Goal: Transaction & Acquisition: Obtain resource

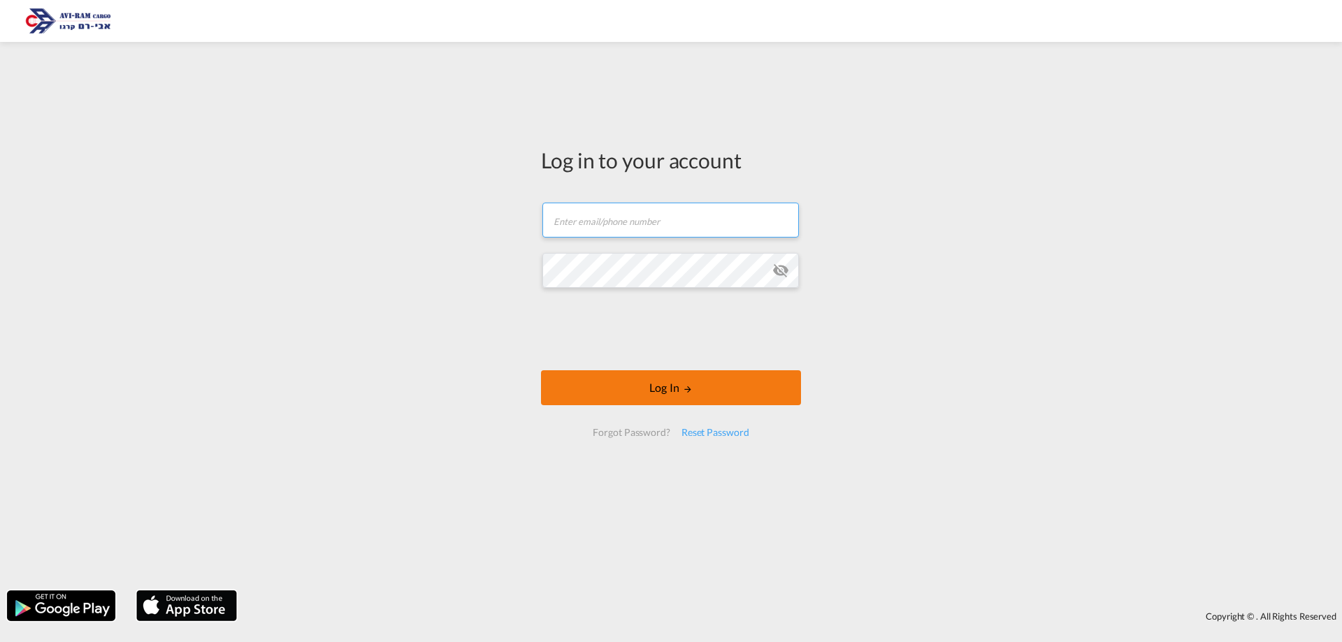
type input "[EMAIL_ADDRESS][DOMAIN_NAME]"
click at [721, 389] on button "Log In" at bounding box center [671, 388] width 260 height 35
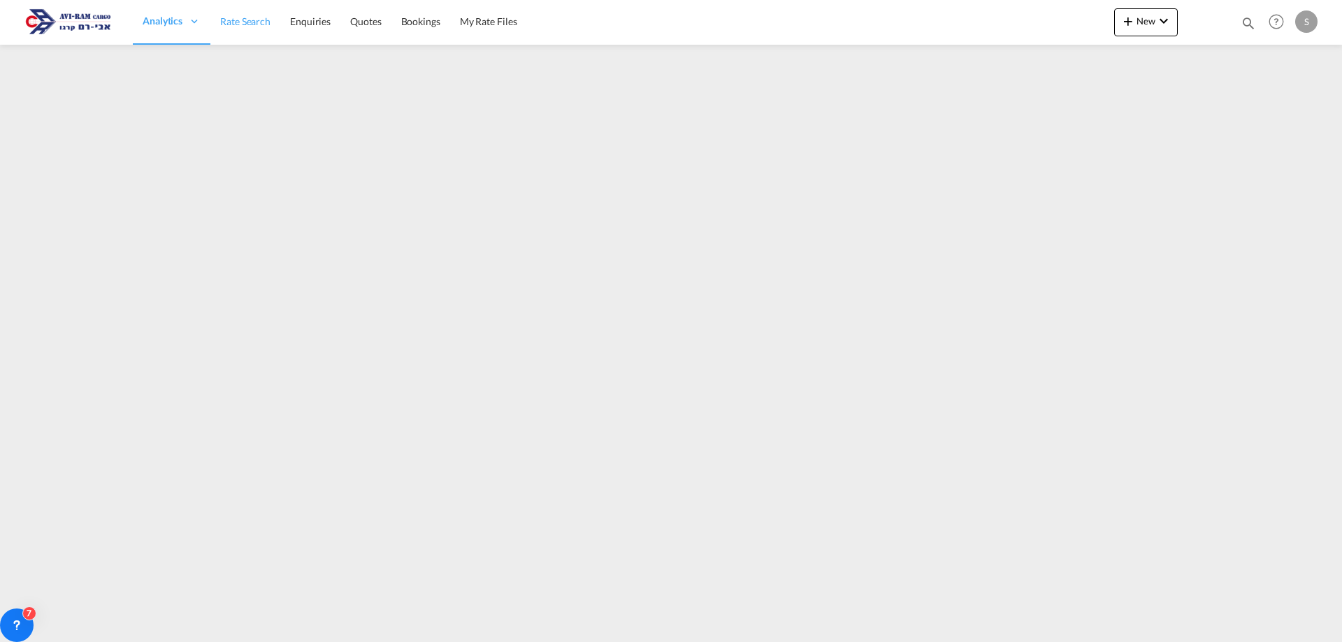
click at [249, 28] on span "Rate Search" at bounding box center [245, 22] width 50 height 14
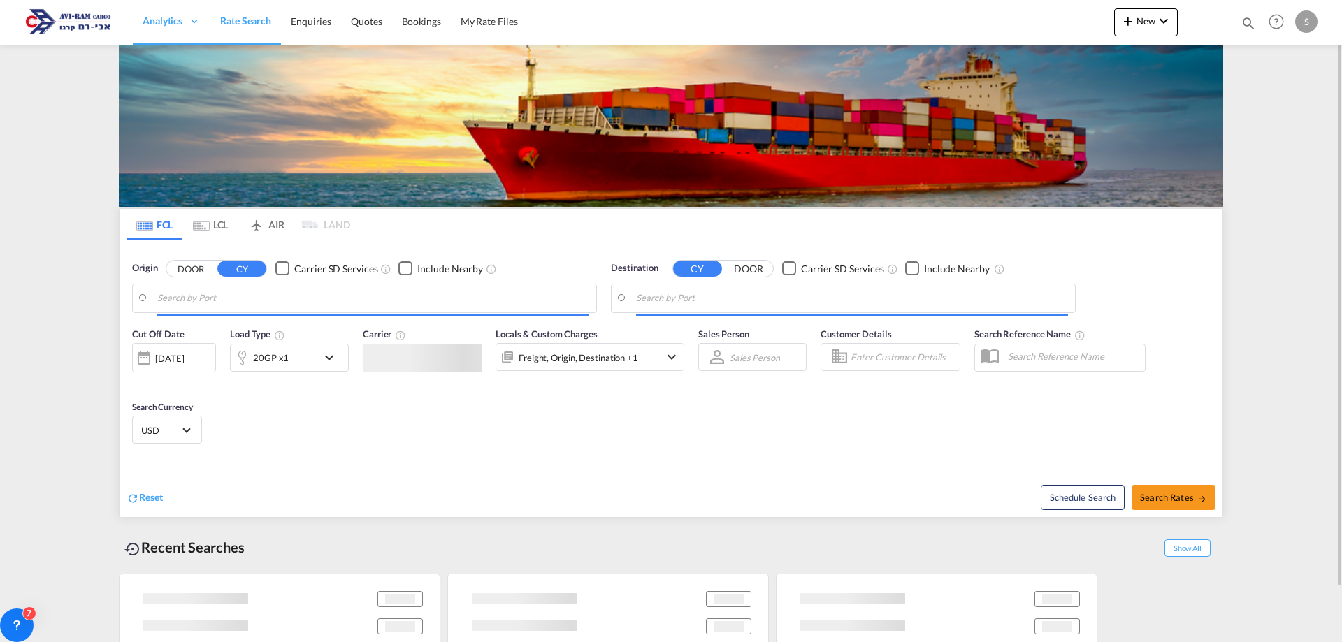
type input "[GEOGRAPHIC_DATA], [GEOGRAPHIC_DATA]"
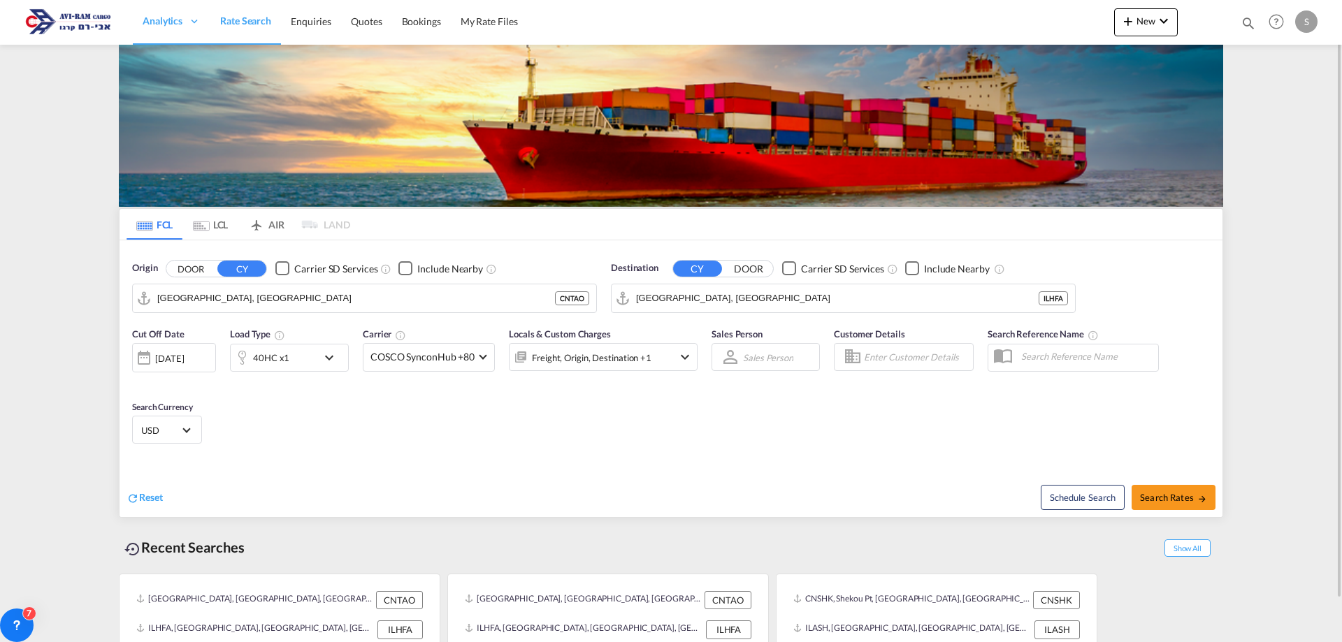
click at [205, 218] on md-tab-item "LCL" at bounding box center [210, 224] width 56 height 31
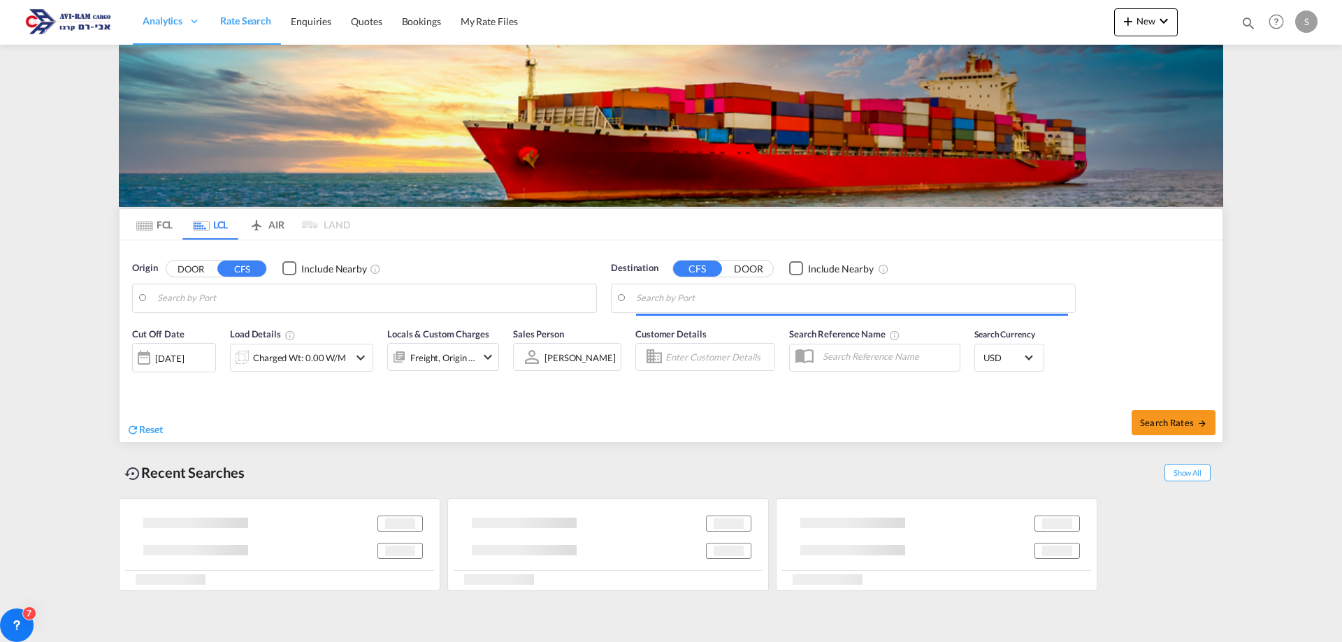
type input "[GEOGRAPHIC_DATA], SH, CNSHA"
type input "Ashdod, ILASH"
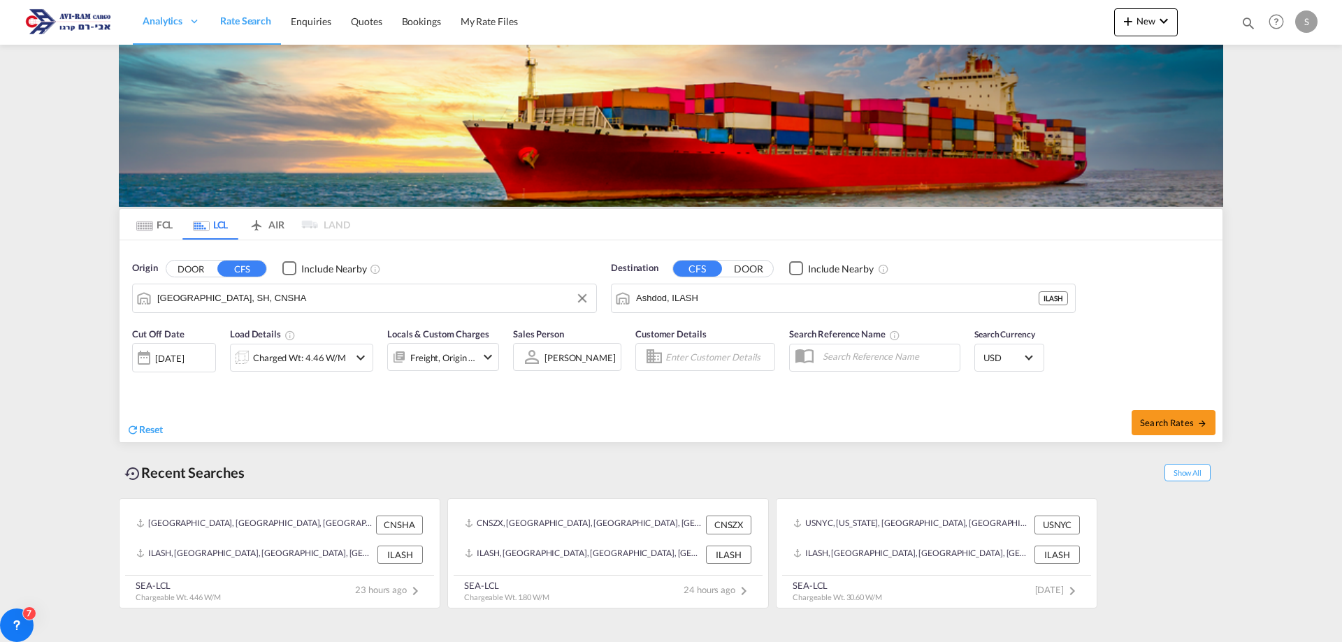
click at [232, 301] on input "[GEOGRAPHIC_DATA], SH, CNSHA" at bounding box center [373, 298] width 432 height 21
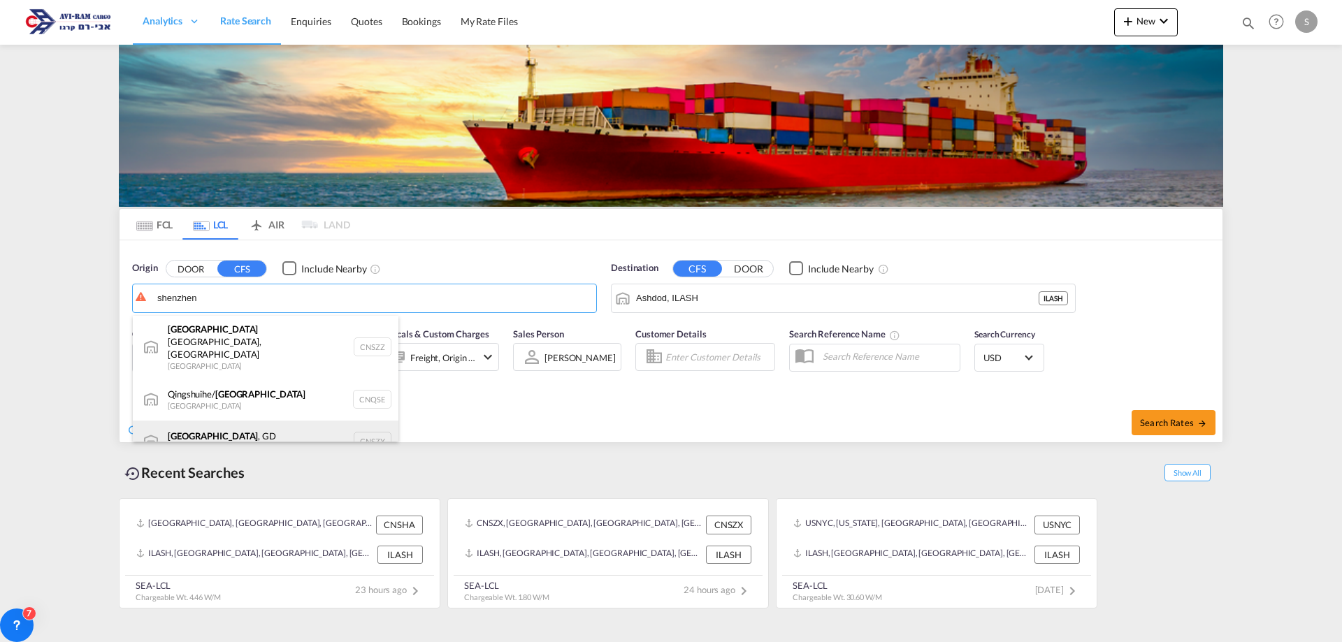
click at [236, 421] on div "[GEOGRAPHIC_DATA] , GD [GEOGRAPHIC_DATA] CNSZX" at bounding box center [266, 442] width 266 height 42
type input "[GEOGRAPHIC_DATA], GD, CNSZX"
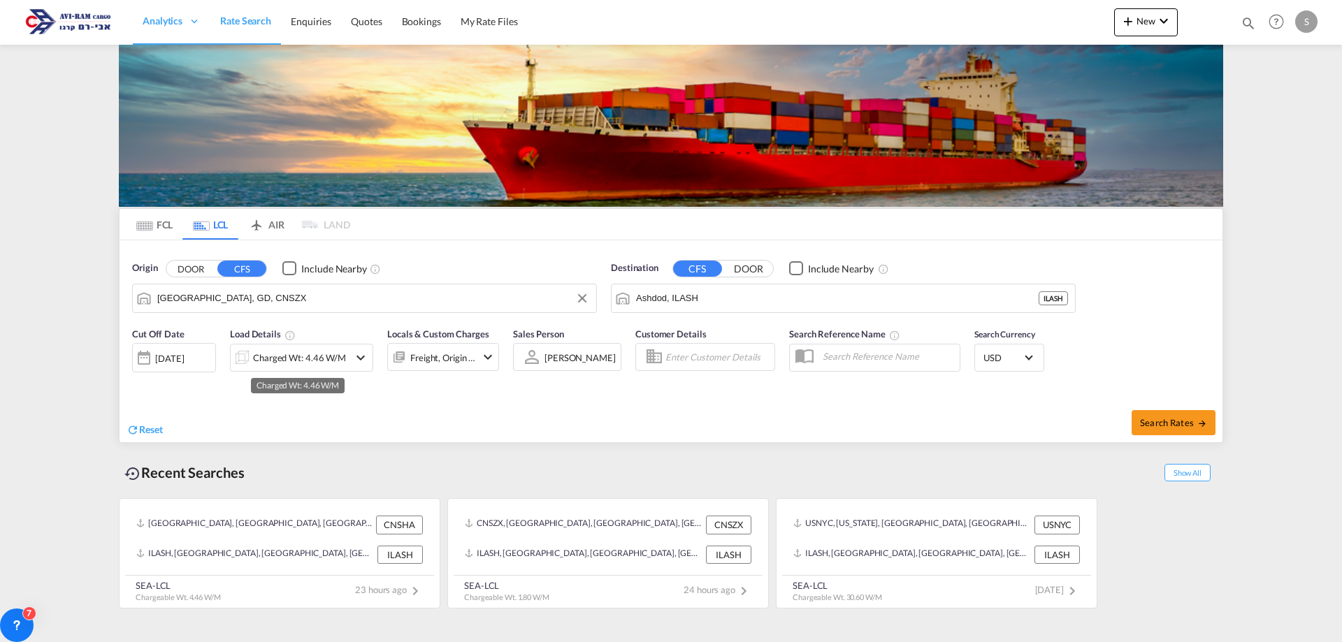
click at [323, 352] on div "Charged Wt: 4.46 W/M" at bounding box center [299, 358] width 93 height 20
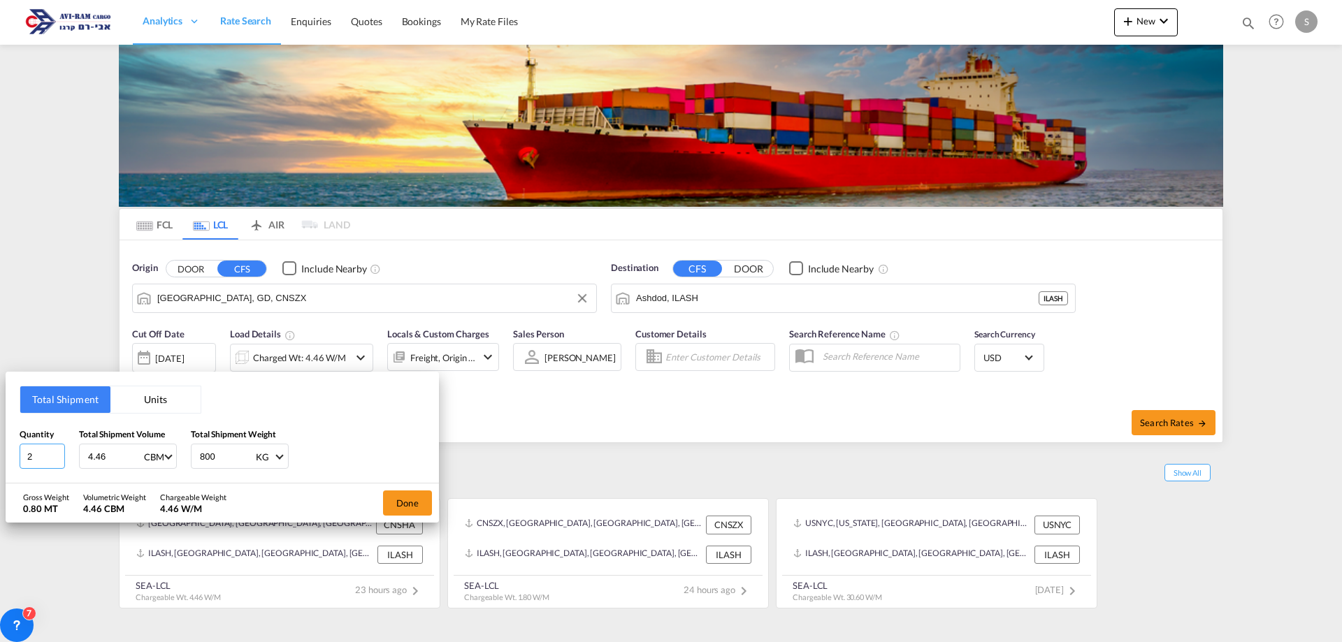
drag, startPoint x: 31, startPoint y: 454, endPoint x: 5, endPoint y: 461, distance: 27.5
click at [5, 461] on div "Total Shipment Units Quantity 2 Total Shipment Volume 4.46 CBM CBM CFT Total Sh…" at bounding box center [671, 321] width 1342 height 642
type input "14"
type input "1"
type input "203"
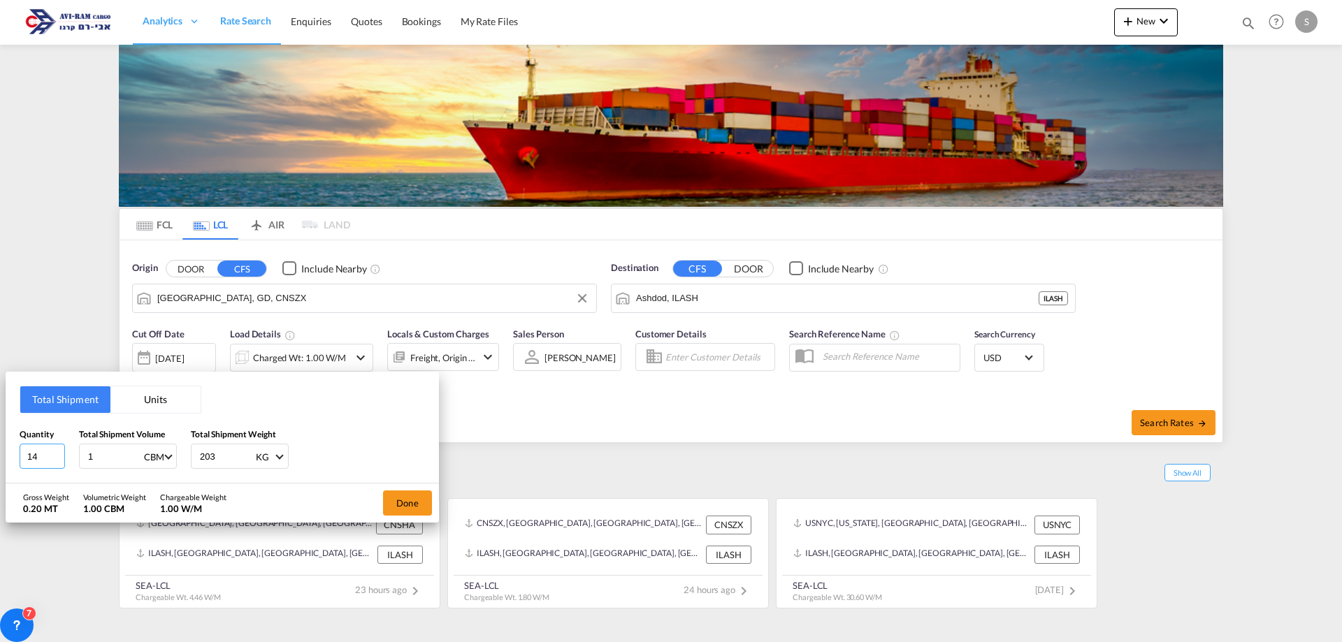
drag, startPoint x: 39, startPoint y: 456, endPoint x: 21, endPoint y: 485, distance: 34.5
click at [17, 476] on div "Total Shipment Units Quantity 14 Total Shipment Volume 1 CBM CBM CFT Total Ship…" at bounding box center [222, 428] width 433 height 112
type input "25"
type input "1.8"
type input "375"
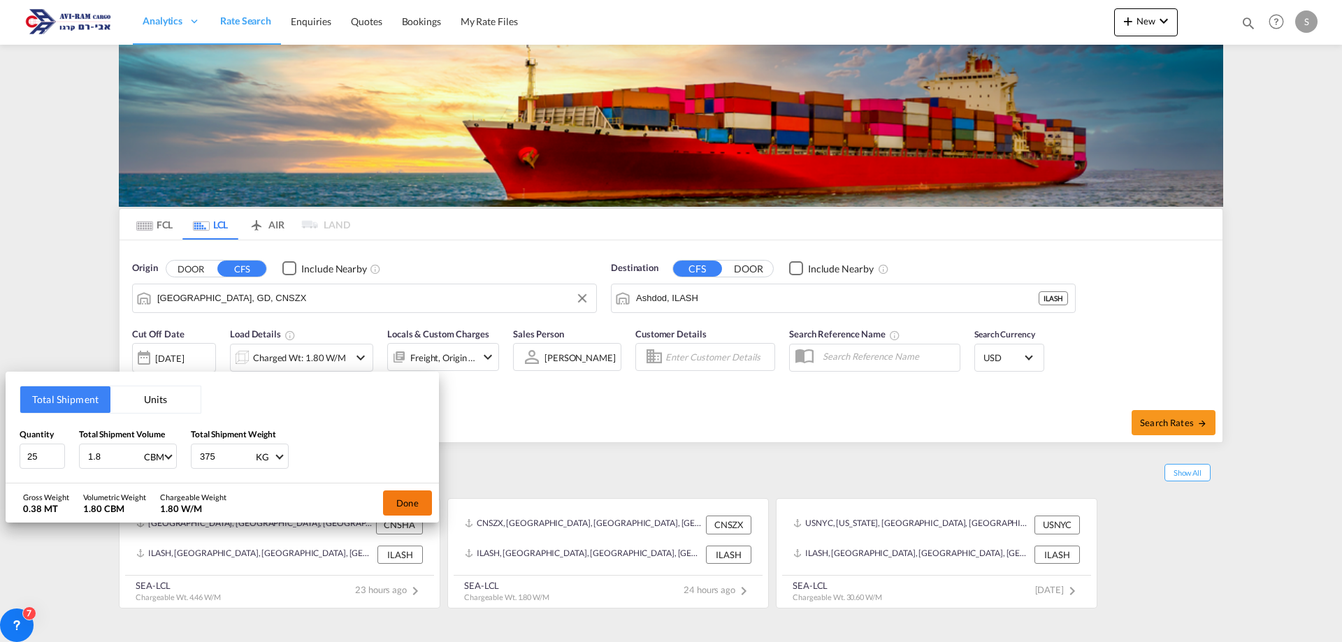
click at [403, 496] on button "Done" at bounding box center [407, 503] width 49 height 25
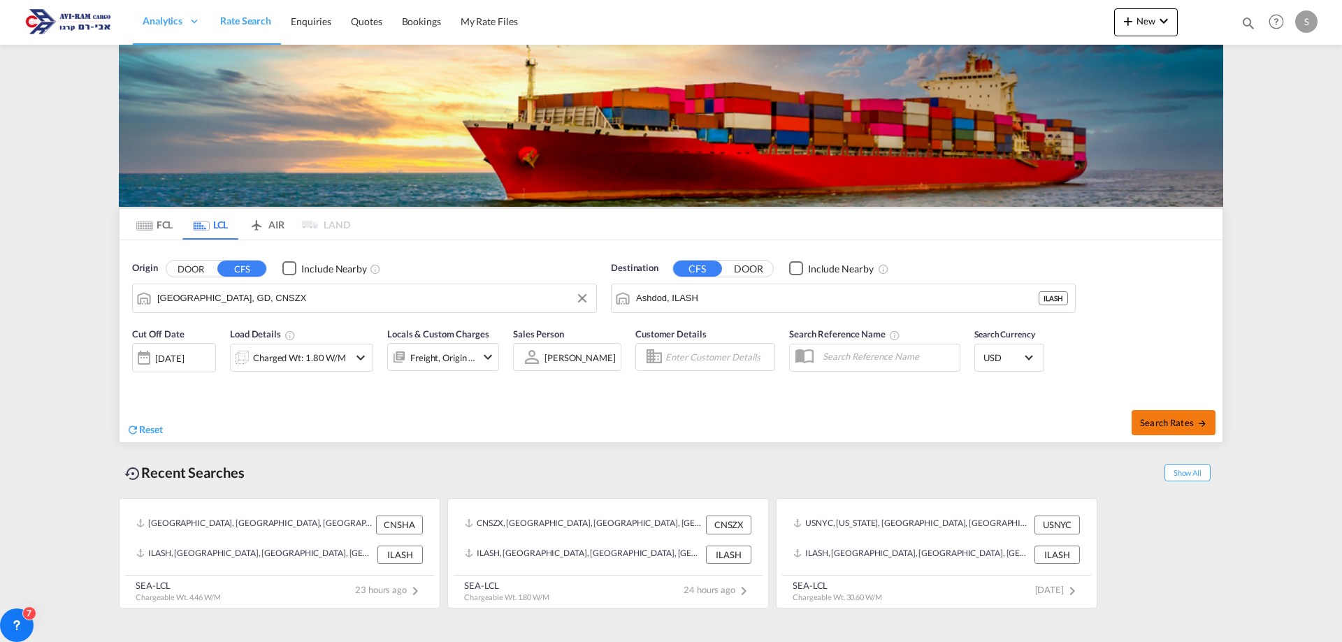
click at [1179, 418] on span "Search Rates" at bounding box center [1173, 422] width 67 height 11
type input "CNSZX to ILASH / [DATE]"
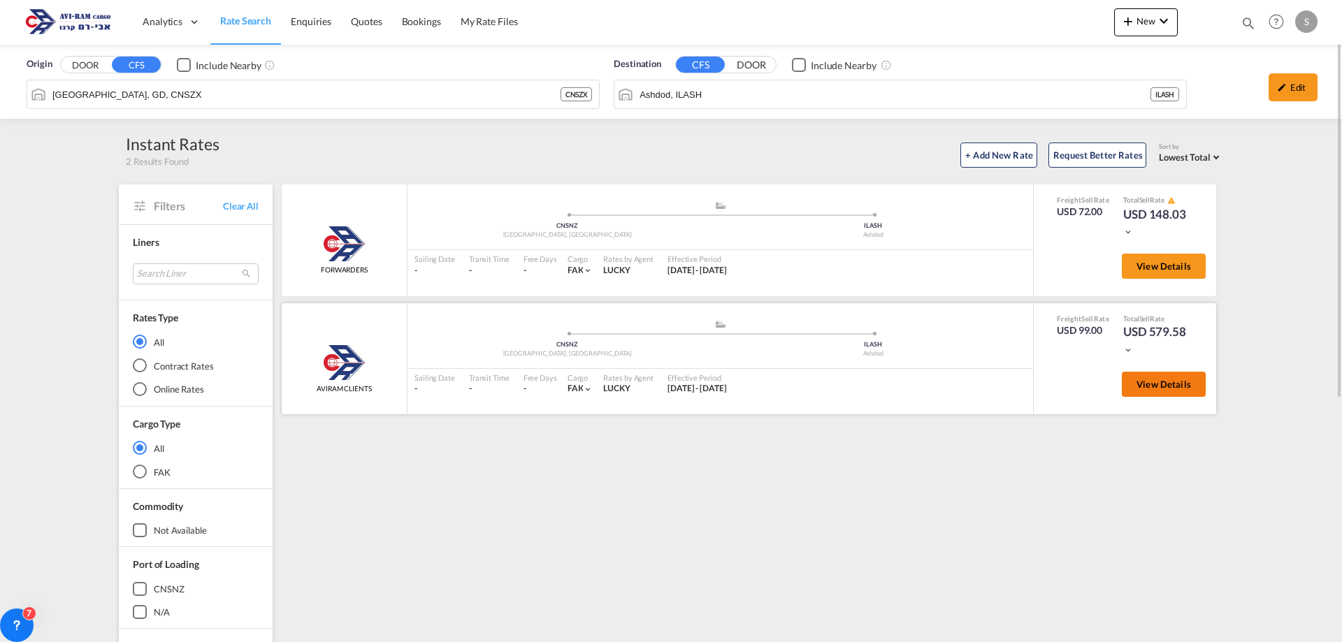
click at [1133, 389] on button "View Details" at bounding box center [1164, 384] width 84 height 25
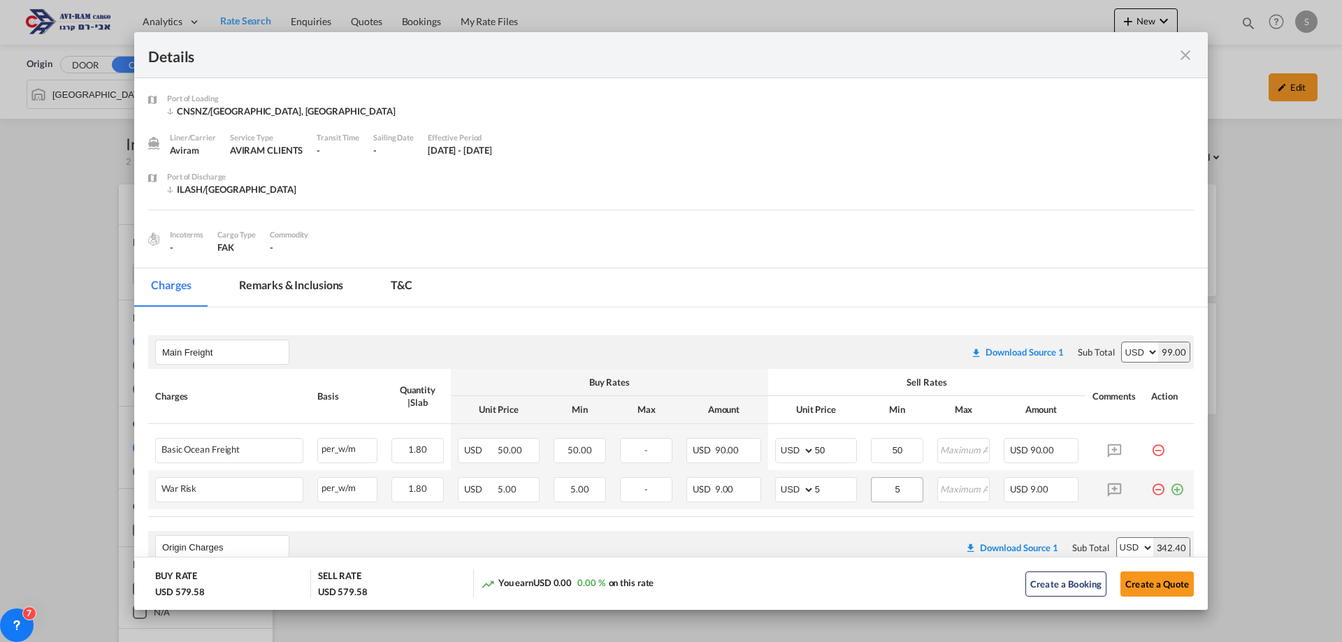
scroll to position [70, 0]
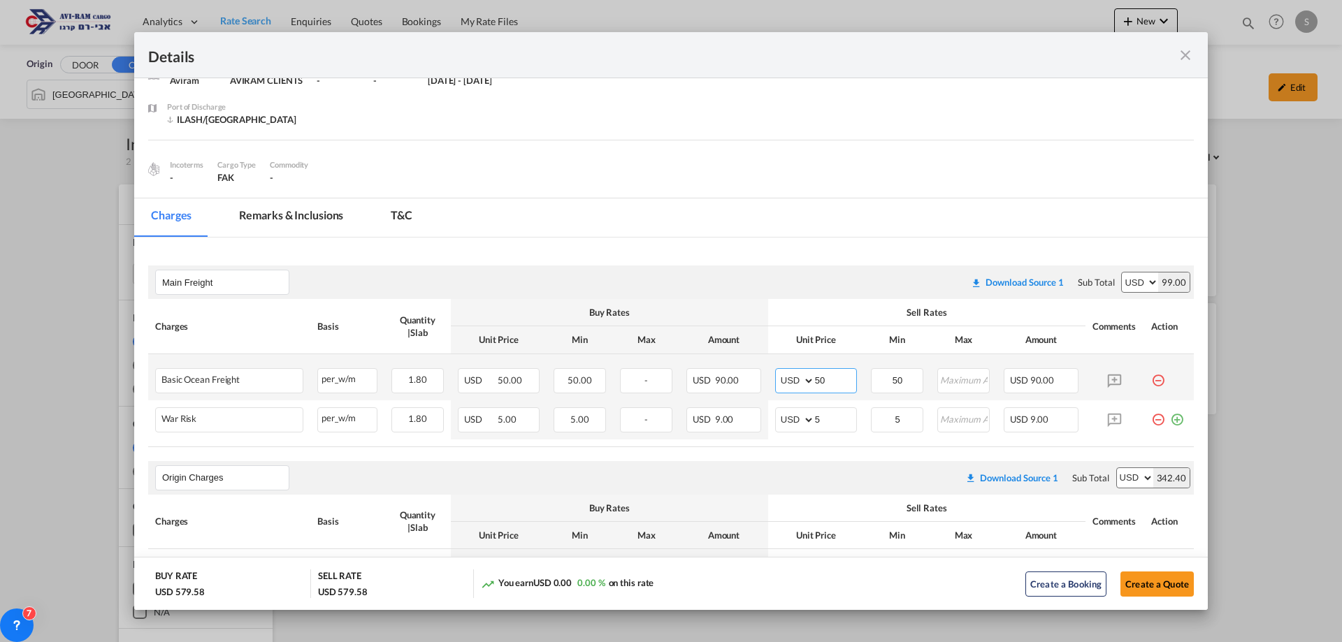
drag, startPoint x: 831, startPoint y: 379, endPoint x: 797, endPoint y: 385, distance: 34.1
click at [793, 379] on md-input-container "AED AFN ALL AMD ANG AOA ARS AUD AWG AZN BAM BBD BDT BGN BHD BIF BMD BND [PERSON…" at bounding box center [816, 380] width 82 height 25
type input "45"
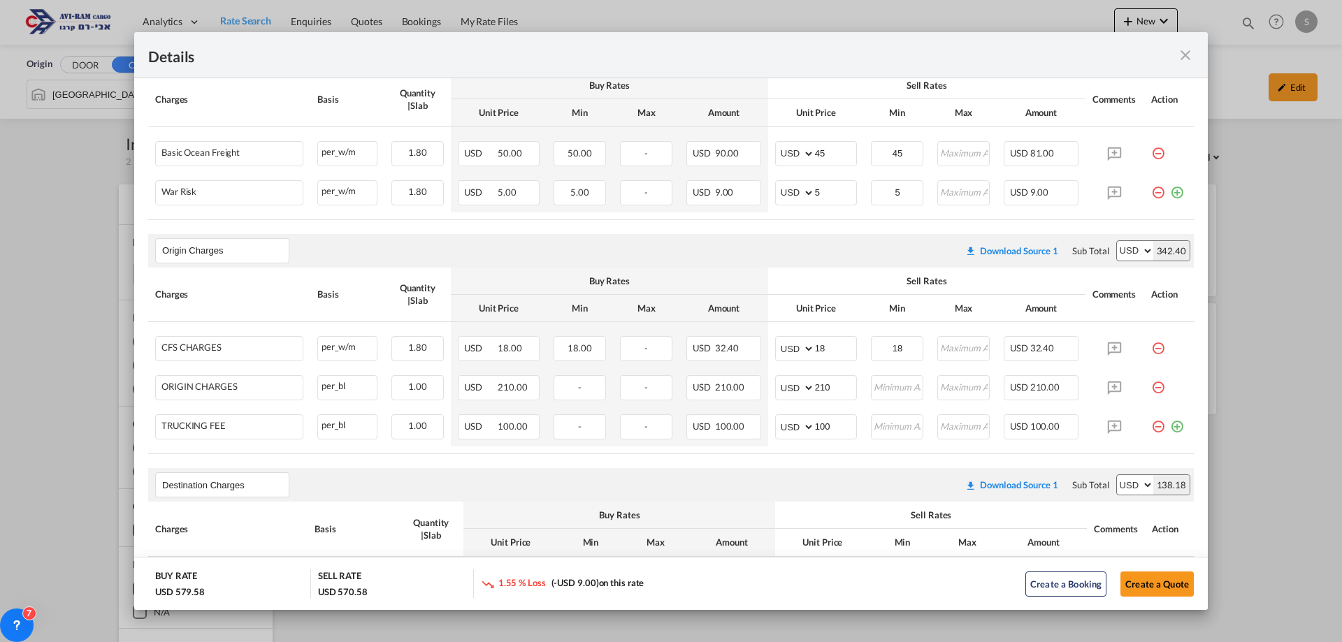
scroll to position [301, 0]
click at [1151, 424] on md-icon "icon-minus-circle-outline red-400-fg pt-7" at bounding box center [1158, 418] width 14 height 14
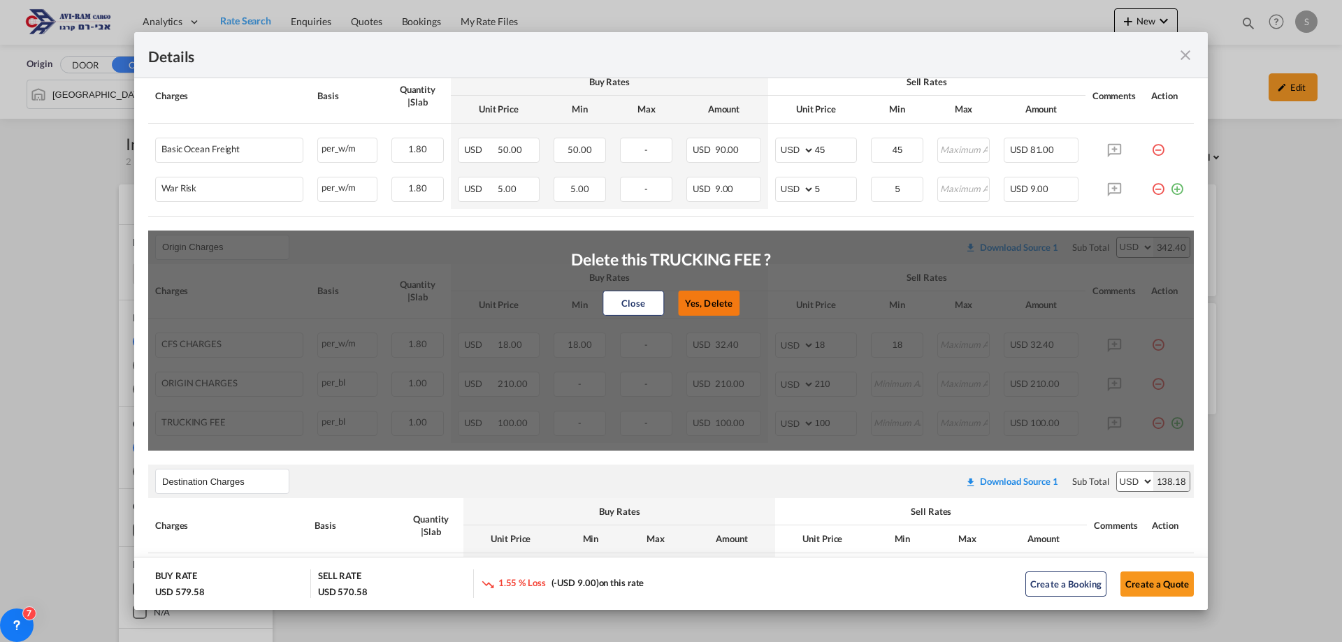
click at [721, 298] on button "Yes, Delete" at bounding box center [709, 303] width 62 height 25
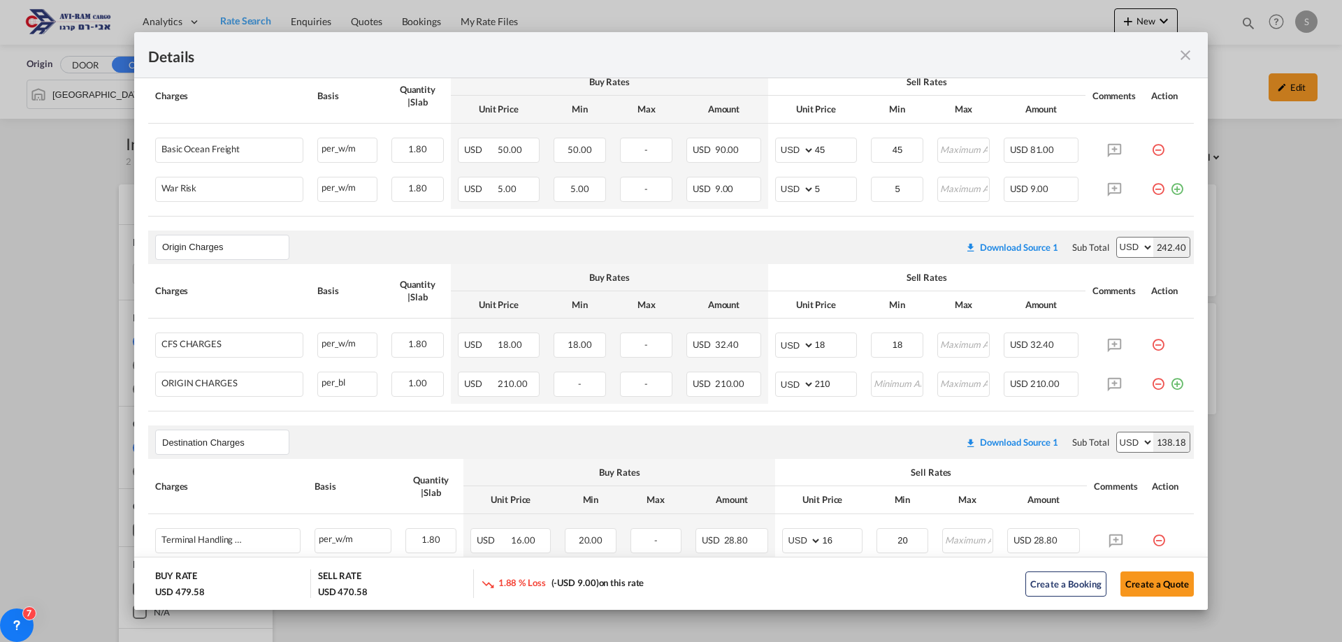
drag, startPoint x: 1144, startPoint y: 383, endPoint x: 1103, endPoint y: 377, distance: 41.7
click at [1151, 383] on md-icon "icon-minus-circle-outline red-400-fg pt-7" at bounding box center [1158, 379] width 14 height 14
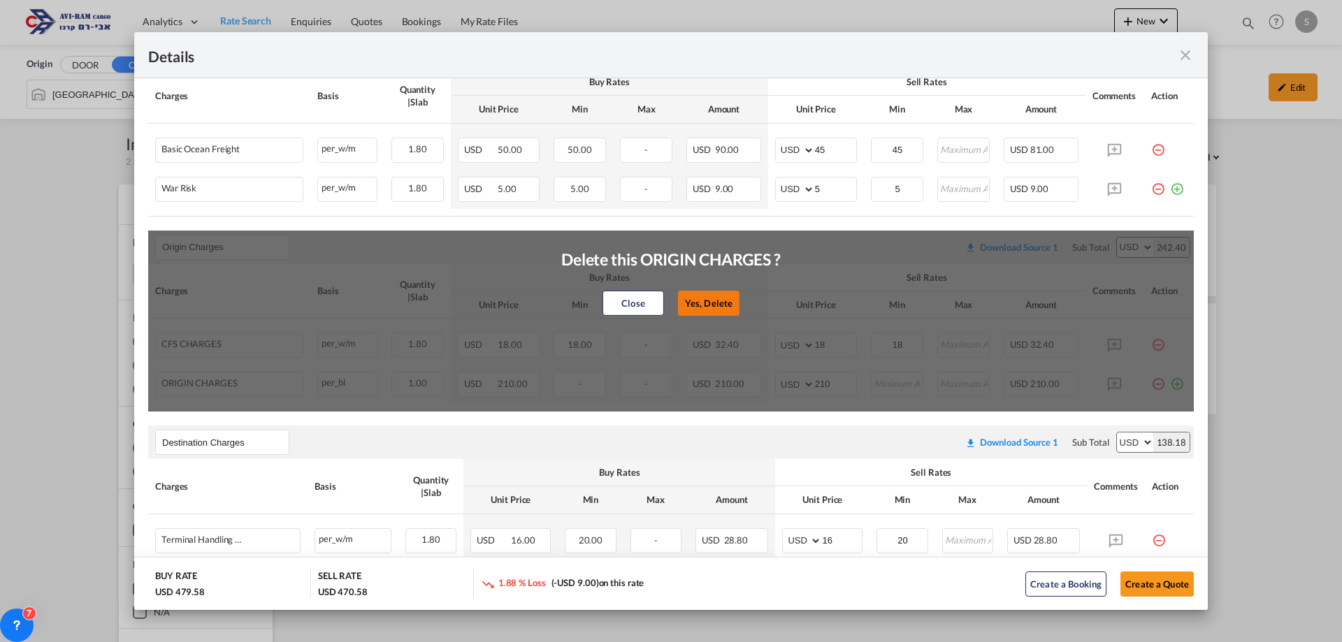
click at [689, 298] on button "Yes, Delete" at bounding box center [709, 303] width 62 height 25
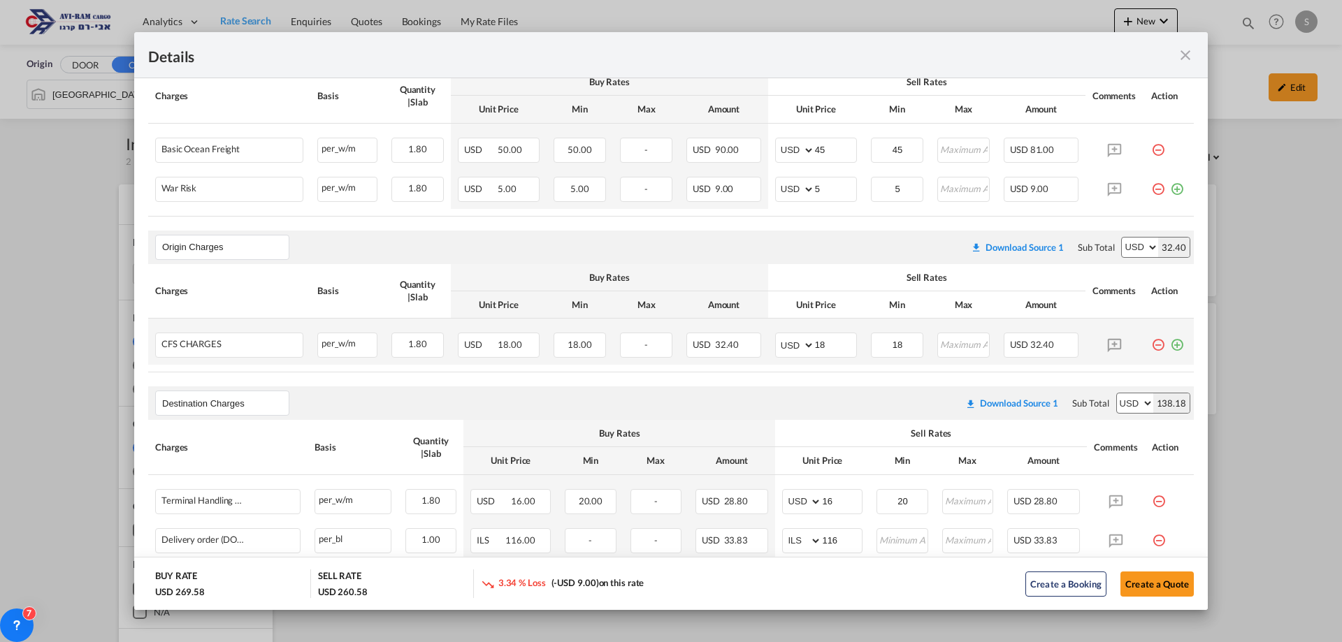
click at [1151, 343] on md-icon "icon-minus-circle-outline red-400-fg pt-7" at bounding box center [1158, 340] width 14 height 14
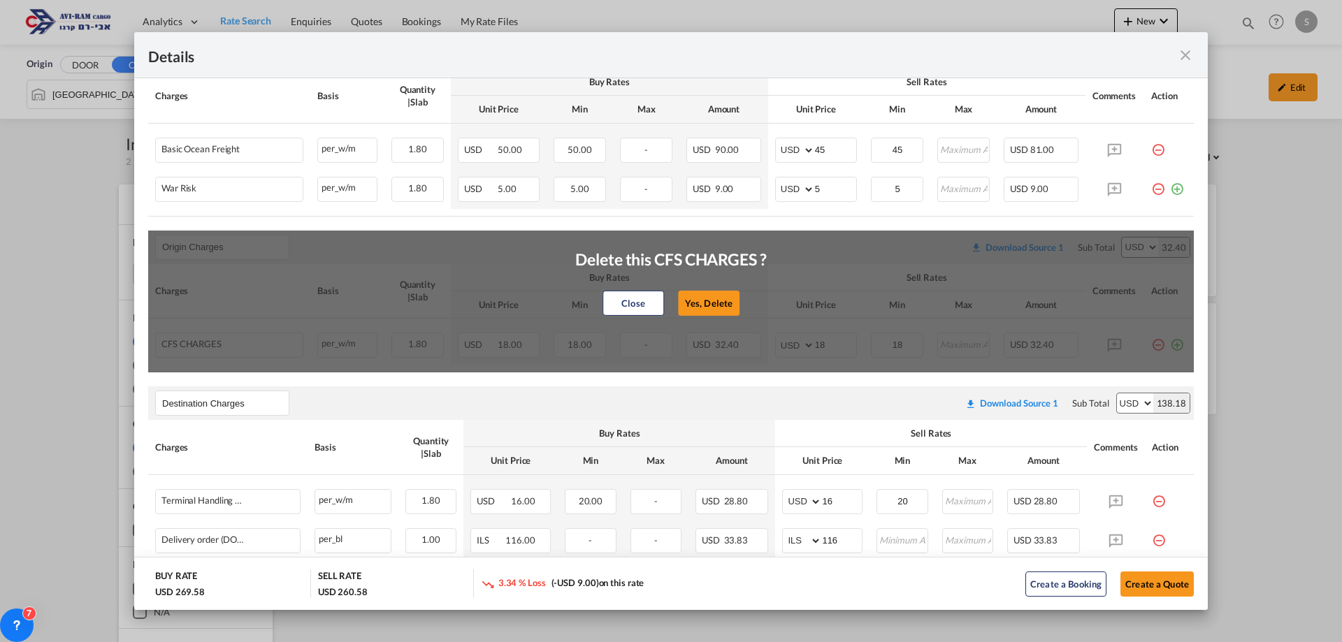
click at [692, 296] on button "Yes, Delete" at bounding box center [709, 303] width 62 height 25
type input "Destination Charges"
type input "16"
type input "20"
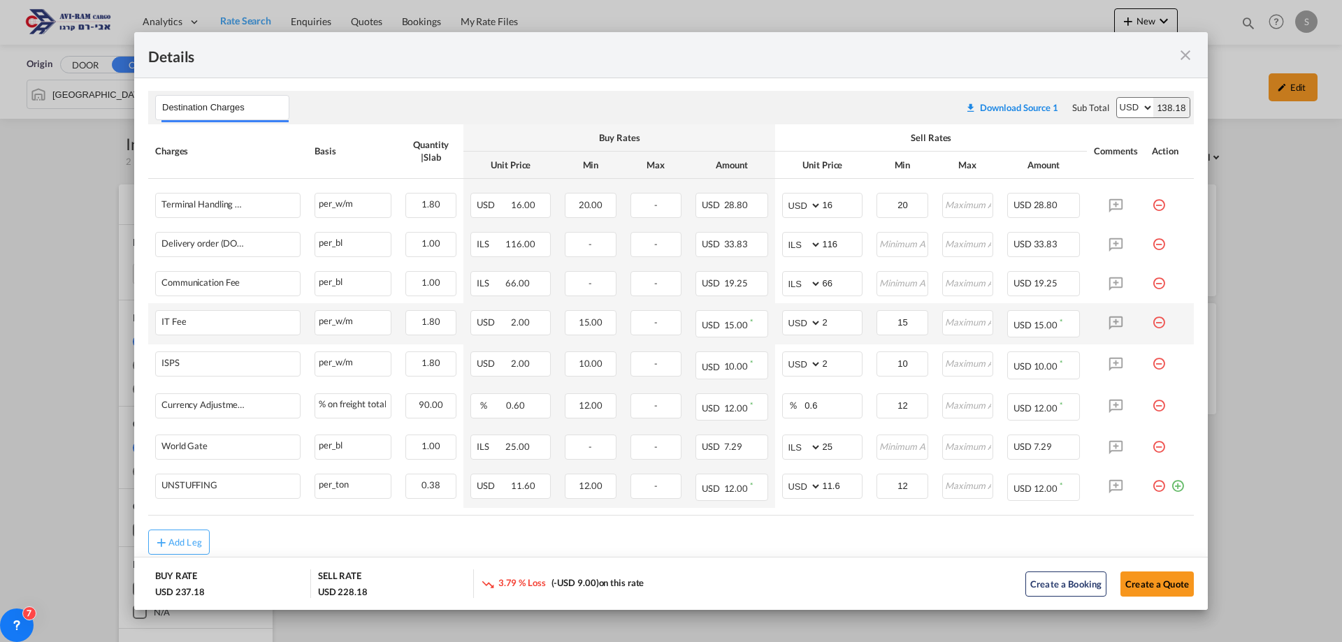
scroll to position [481, 0]
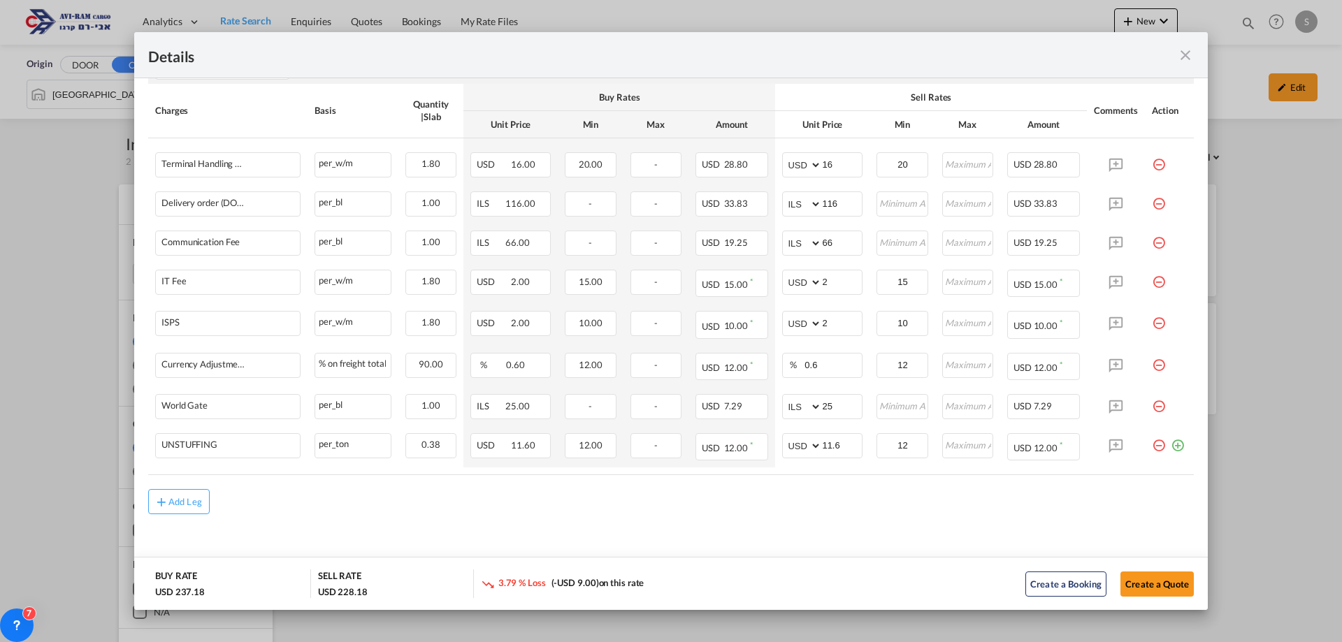
click at [1152, 406] on md-icon "icon-minus-circle-outline red-400-fg pt-7" at bounding box center [1159, 401] width 14 height 14
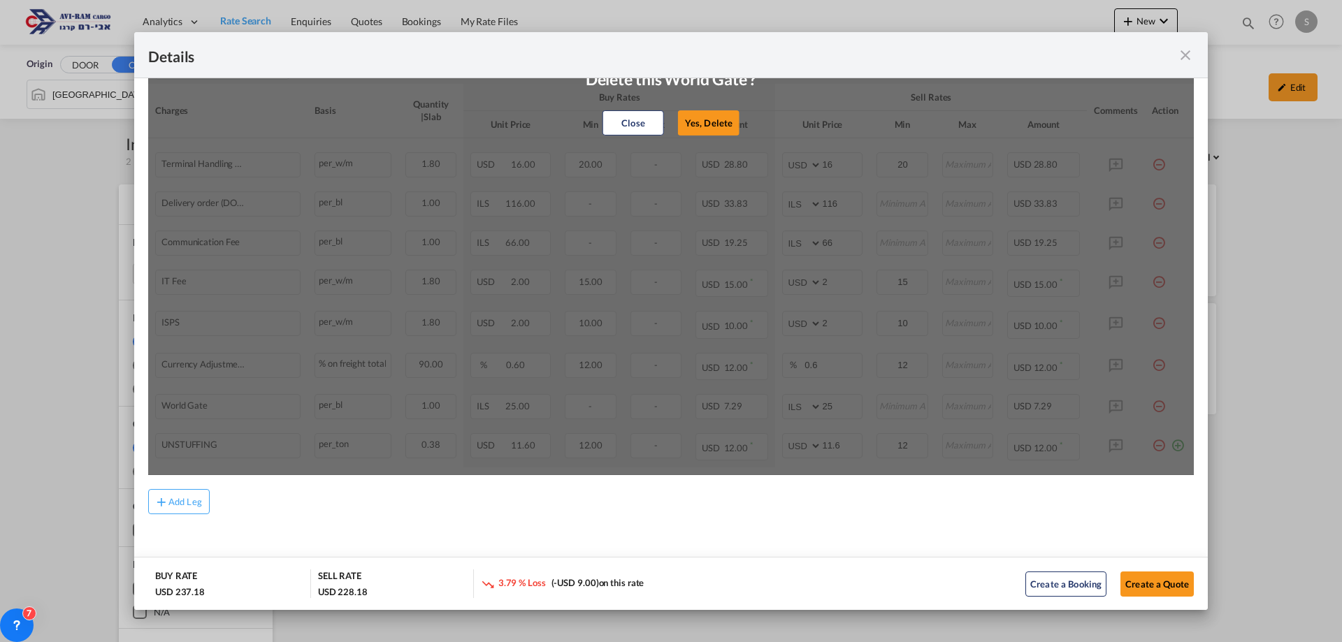
click at [721, 113] on button "Yes, Delete" at bounding box center [709, 122] width 62 height 25
select select "string:USD"
type input "11.6"
type input "12"
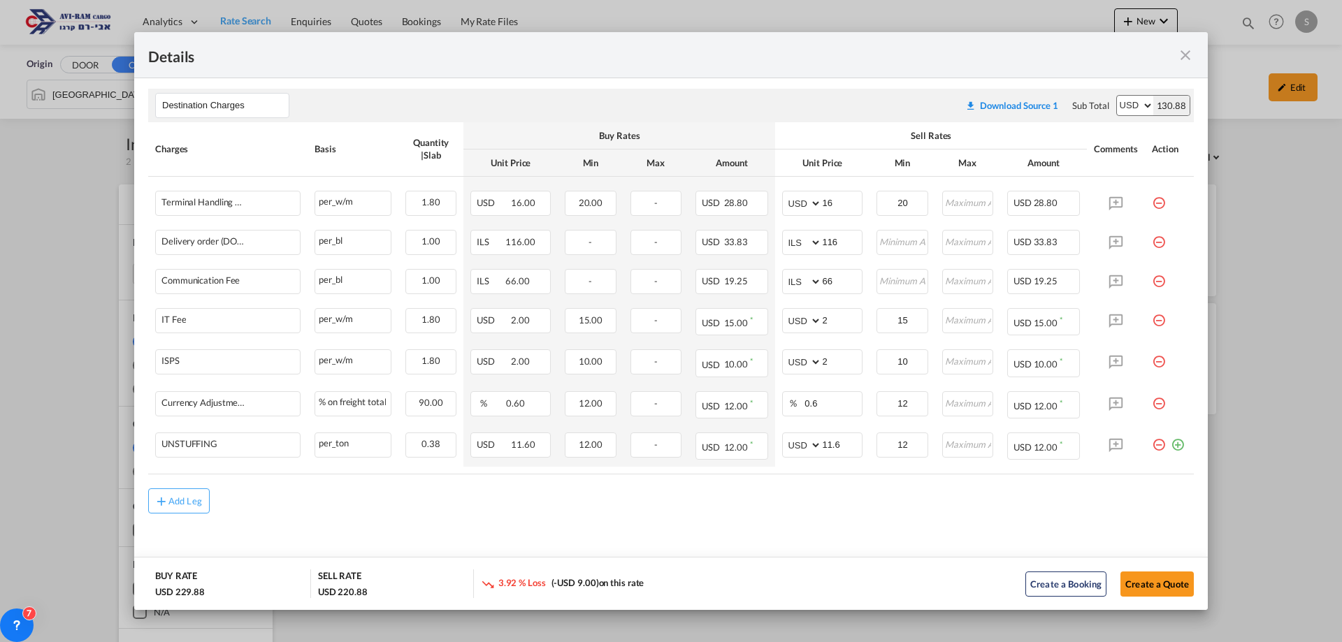
scroll to position [442, 0]
click at [208, 506] on button "Add Leg" at bounding box center [179, 501] width 62 height 25
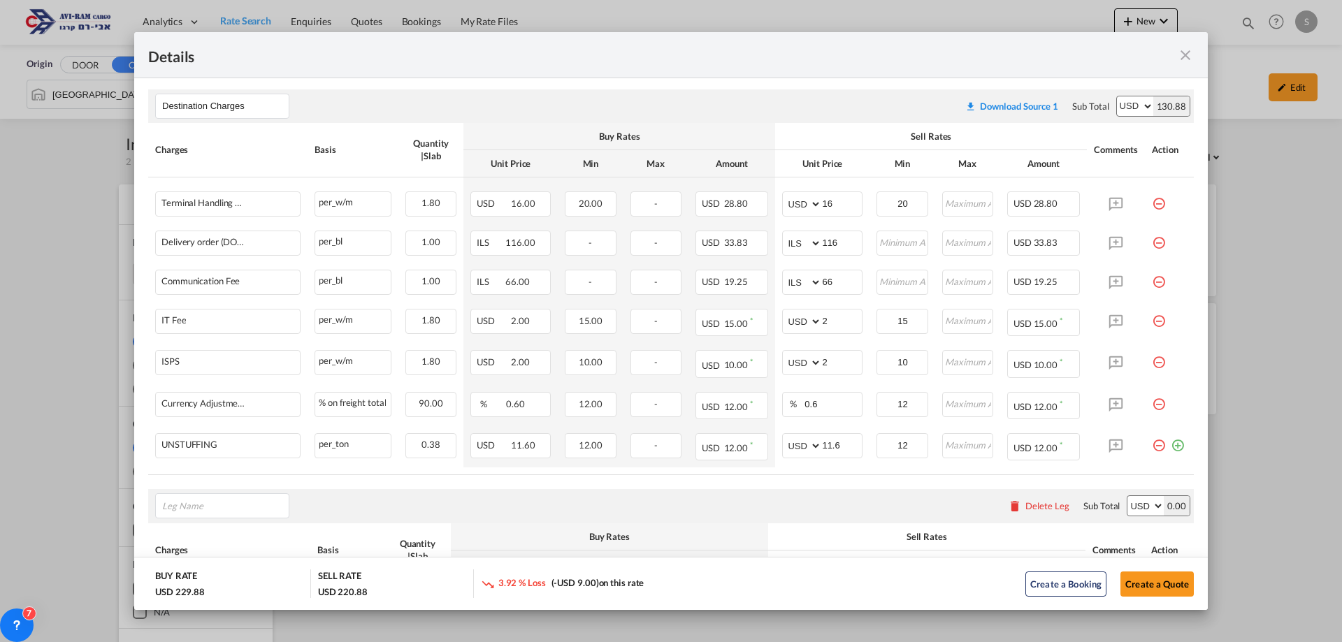
click at [206, 506] on input "Leg Name" at bounding box center [225, 506] width 127 height 21
click at [233, 380] on span "Origin Charges" at bounding box center [203, 378] width 63 height 12
type input "Origin Charges"
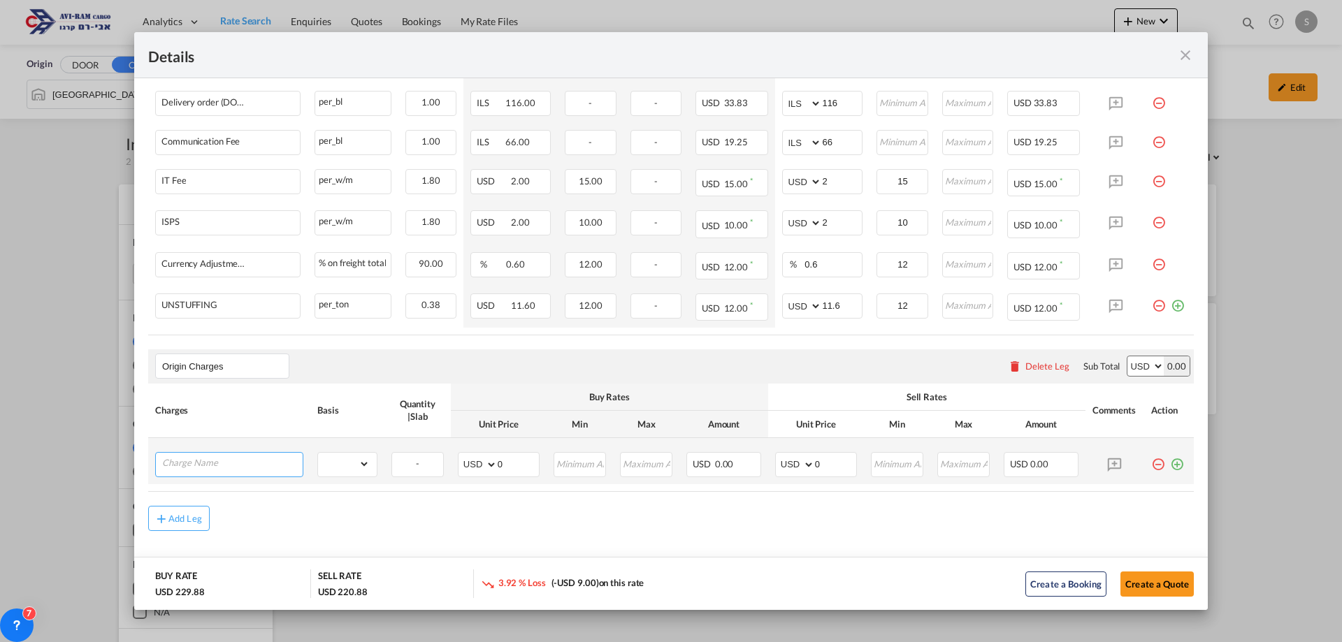
click at [260, 471] on input "Charge Name" at bounding box center [232, 463] width 141 height 21
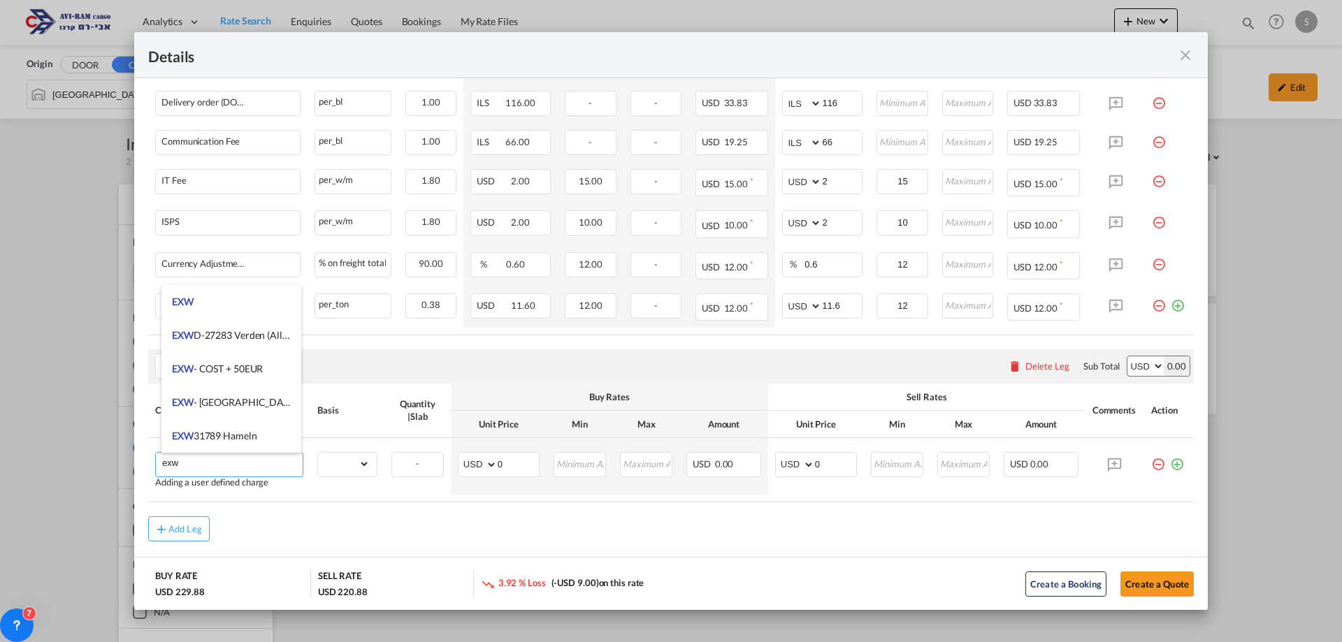
click at [233, 302] on li "EXW" at bounding box center [231, 302] width 140 height 34
type input "EXW"
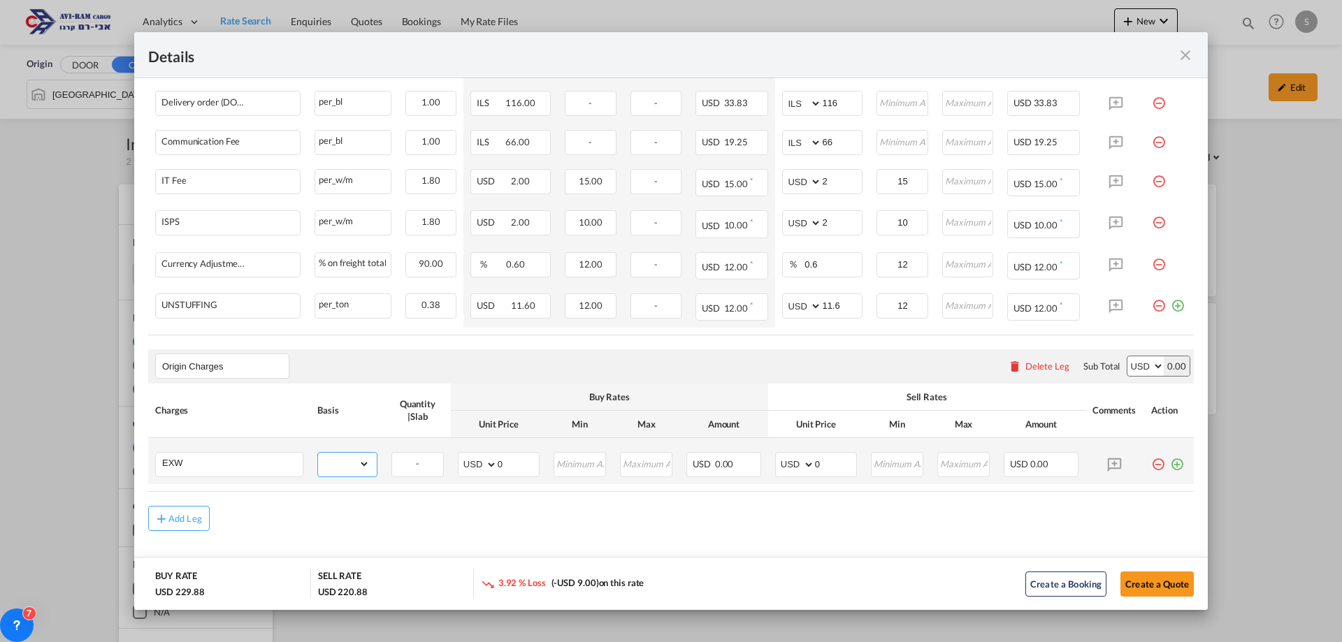
click at [347, 467] on select "gross_weight volumetric_weight per_shipment per_bl per_km per_hawb per_kg flat …" at bounding box center [344, 464] width 52 height 22
select select "per_shipment"
click at [318, 453] on select "gross_weight volumetric_weight per_shipment per_bl per_km per_hawb per_kg flat …" at bounding box center [344, 464] width 52 height 22
drag, startPoint x: 819, startPoint y: 457, endPoint x: 797, endPoint y: 466, distance: 23.8
click at [797, 466] on md-input-container "AED AFN ALL AMD ANG AOA ARS AUD AWG AZN BAM BBD BDT BGN BHD BIF BMD BND [PERSON…" at bounding box center [816, 464] width 82 height 25
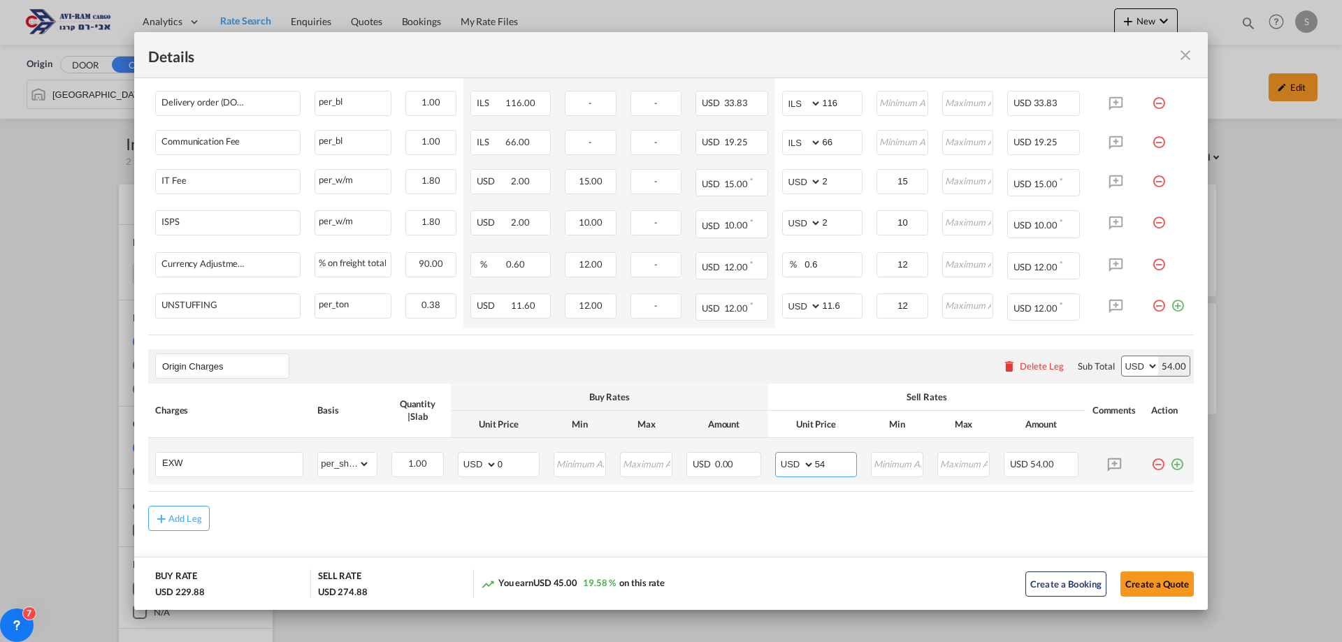
type input "5"
type input "548"
click at [1139, 580] on button "Create a Quote" at bounding box center [1157, 584] width 73 height 25
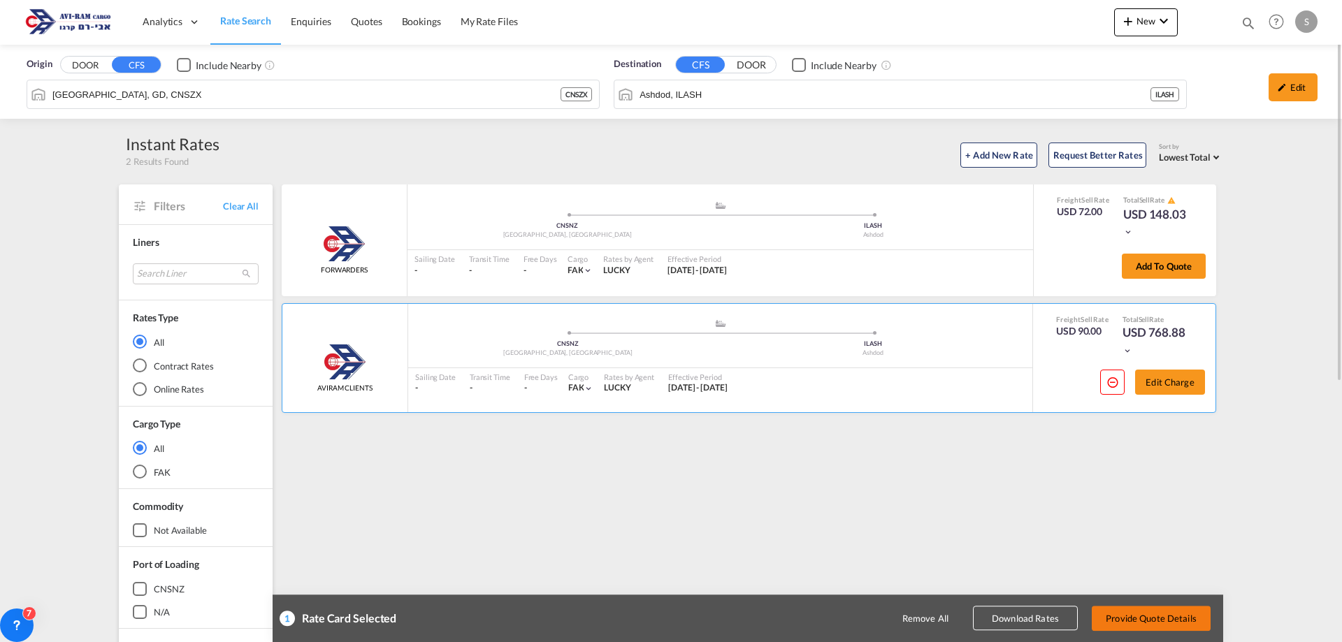
click at [1154, 614] on button "Provide Quote Details" at bounding box center [1151, 618] width 119 height 25
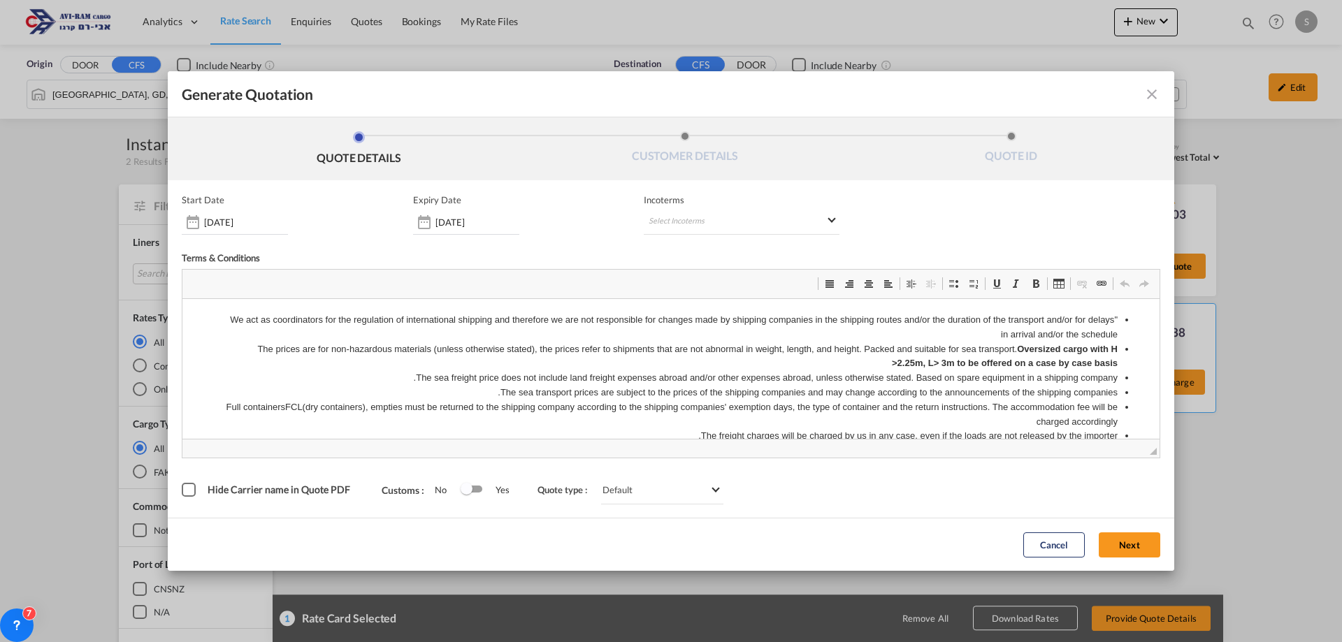
scroll to position [0, 0]
click at [454, 227] on input "[DATE]" at bounding box center [478, 222] width 84 height 11
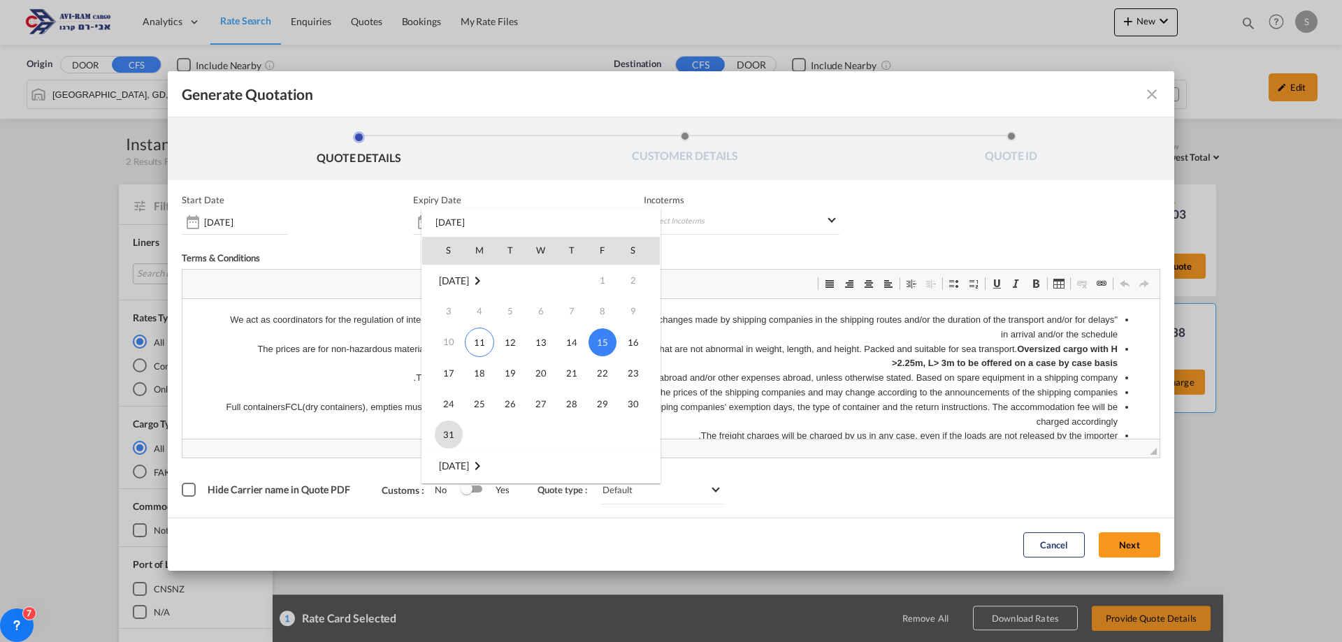
drag, startPoint x: 452, startPoint y: 435, endPoint x: 272, endPoint y: 134, distance: 350.6
click at [452, 435] on span "31" at bounding box center [449, 435] width 28 height 28
type input "[DATE]"
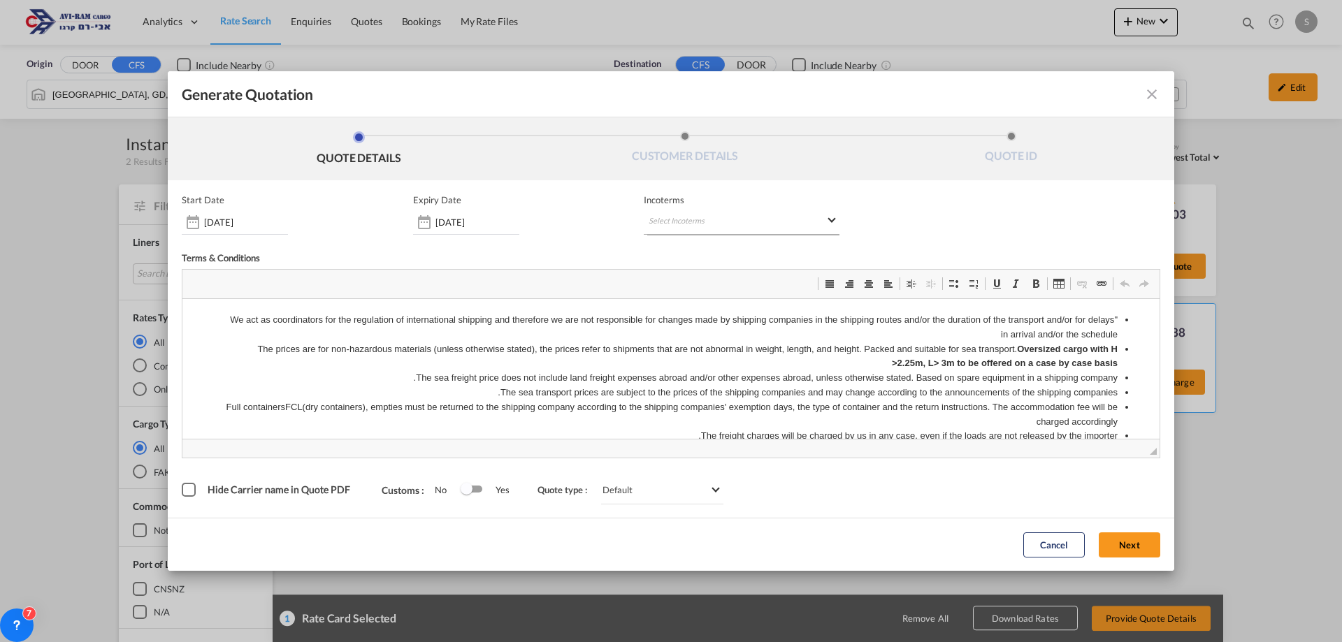
click at [667, 223] on md-select "Select Incoterms FAS - import Free Alongside Ship DDP - export Delivery Duty Pa…" at bounding box center [742, 222] width 196 height 25
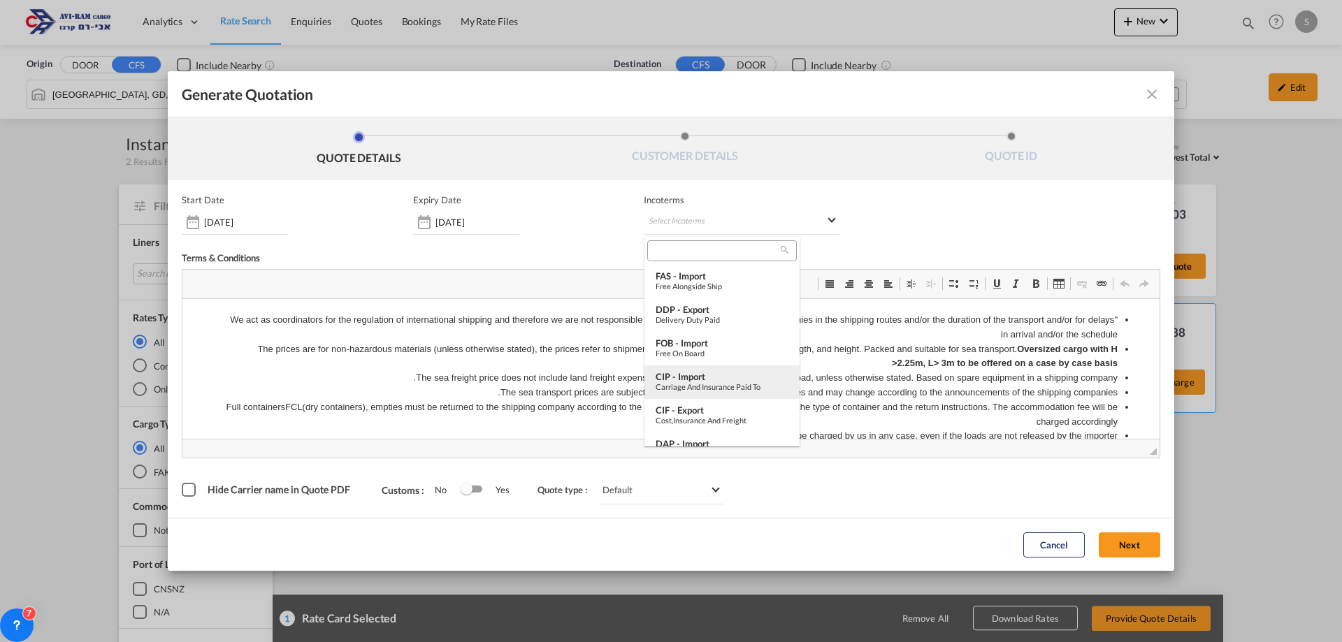
scroll to position [140, 0]
click at [710, 375] on div "EXW - import" at bounding box center [722, 371] width 133 height 11
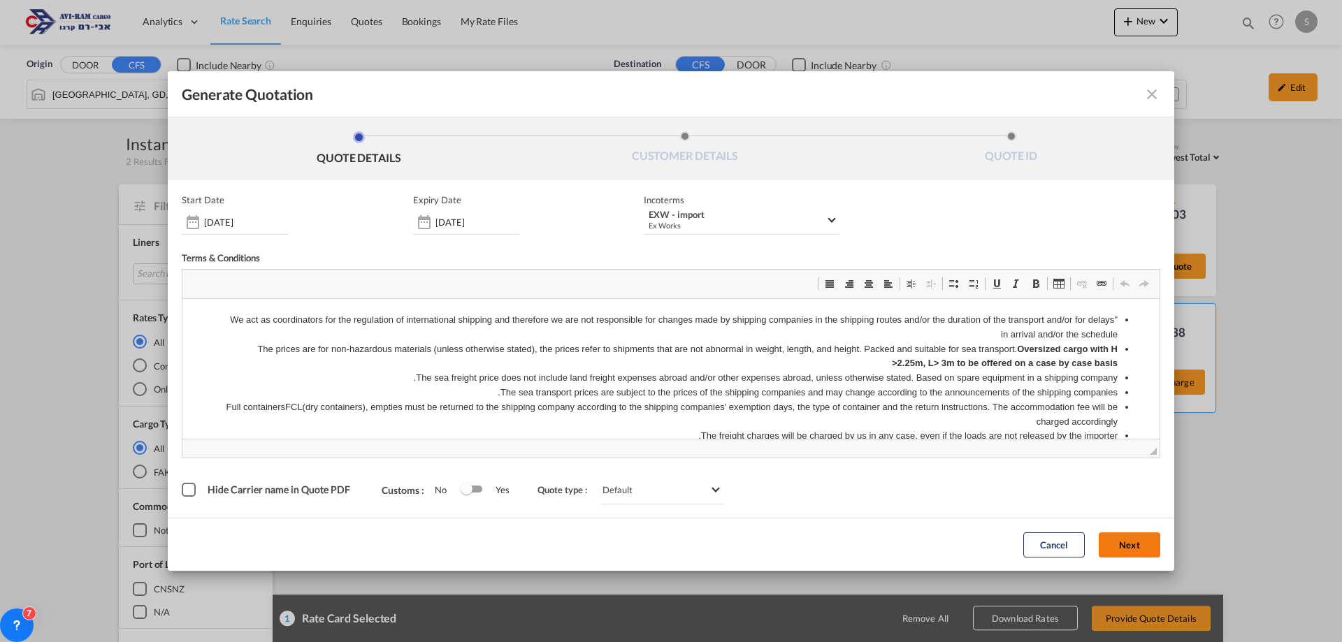
click at [1138, 546] on button "Next" at bounding box center [1130, 545] width 62 height 25
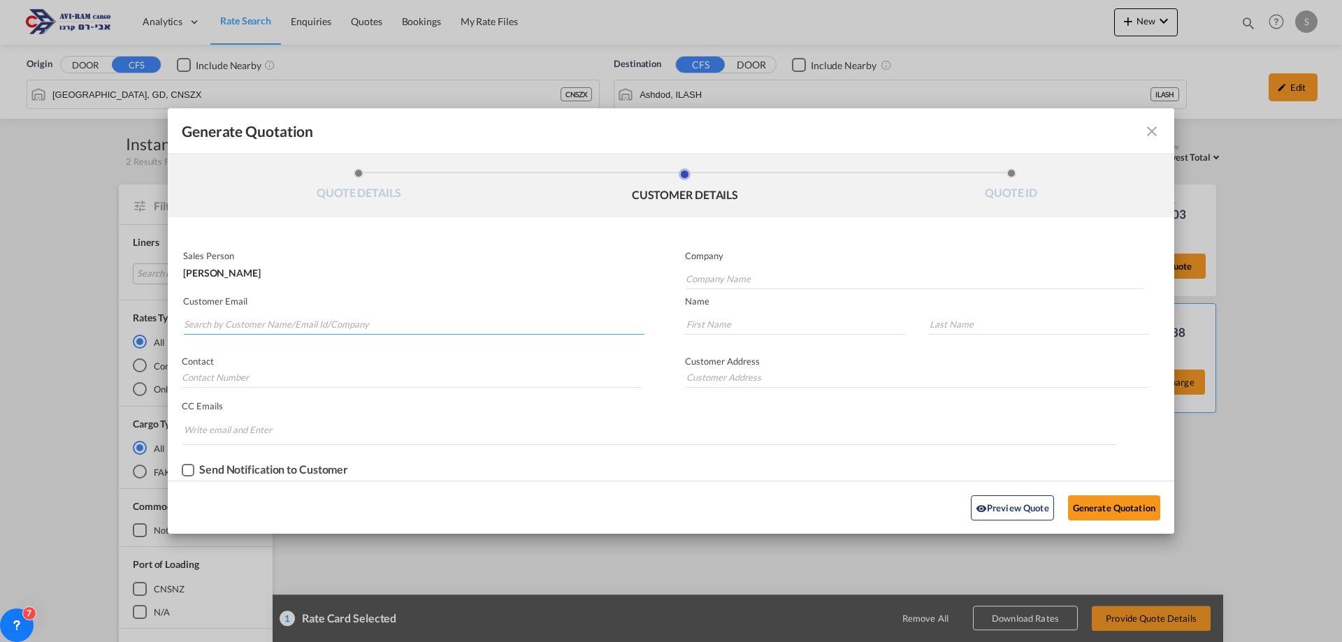
click at [316, 319] on input "Search by Customer Name/Email Id/Company" at bounding box center [414, 324] width 461 height 21
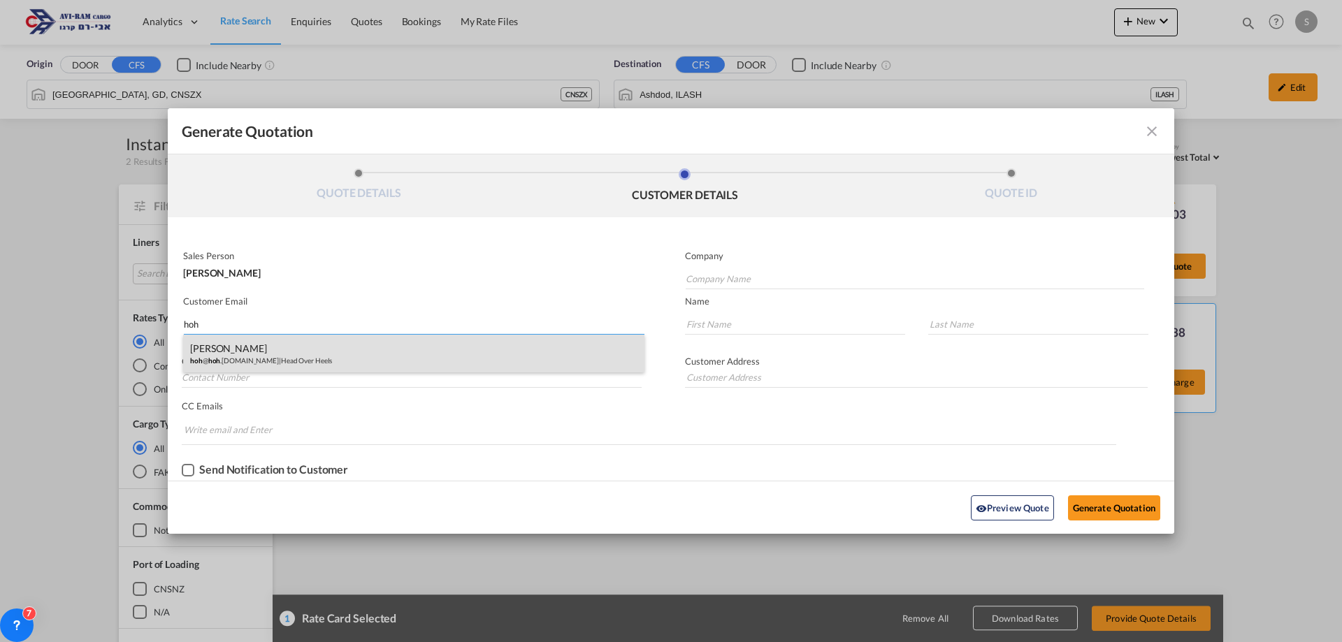
type input "hoh"
click at [315, 349] on div "[PERSON_NAME] hoh @ hoh .[DOMAIN_NAME] | Head Over Heels" at bounding box center [413, 354] width 461 height 38
type input "Head Over Heels"
type input "[EMAIL_ADDRESS][DOMAIN_NAME]"
type input "Ruti"
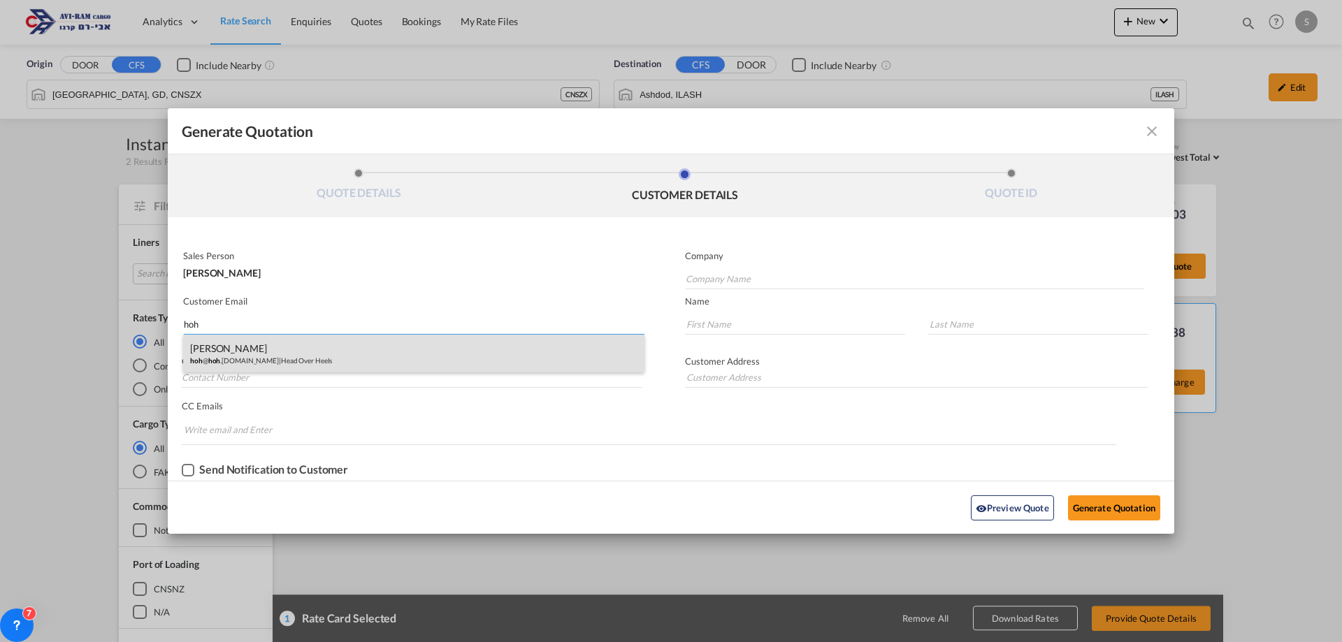
type input "[PERSON_NAME]"
type input "052-532-1447"
type input "Ha'[PERSON_NAME] 2. [GEOGRAPHIC_DATA]."
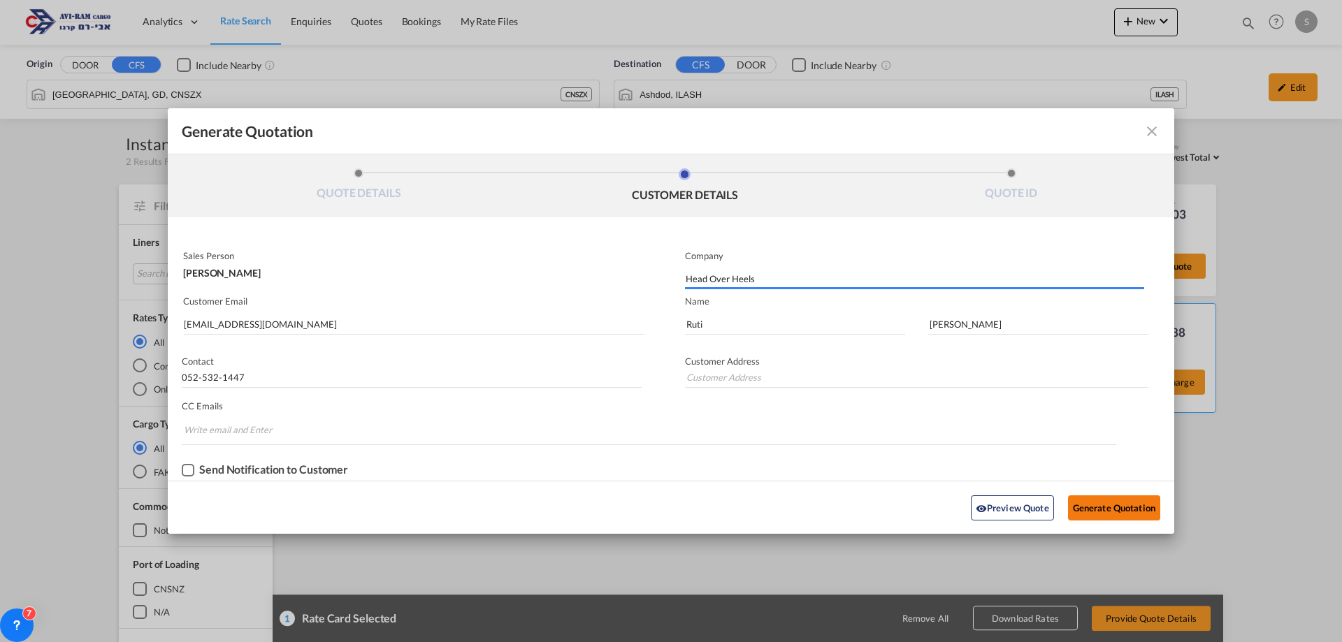
click at [1080, 500] on button "Generate Quotation" at bounding box center [1114, 508] width 92 height 25
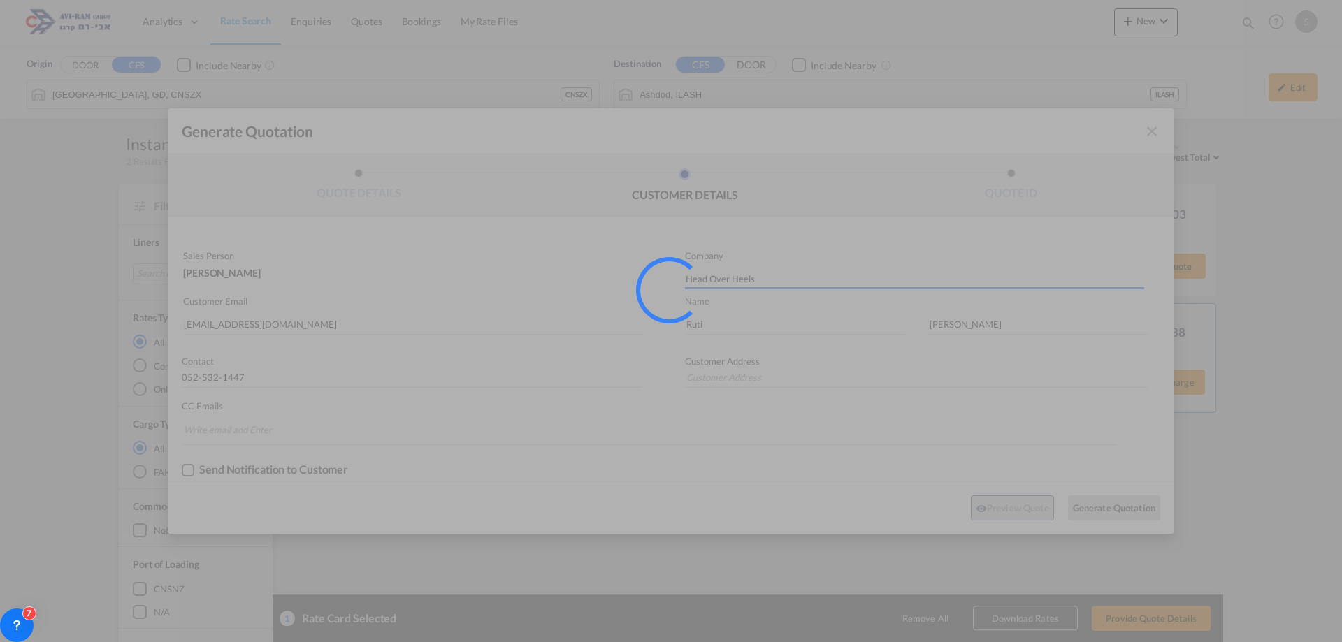
type input "Ha'[PERSON_NAME] 2. [GEOGRAPHIC_DATA]."
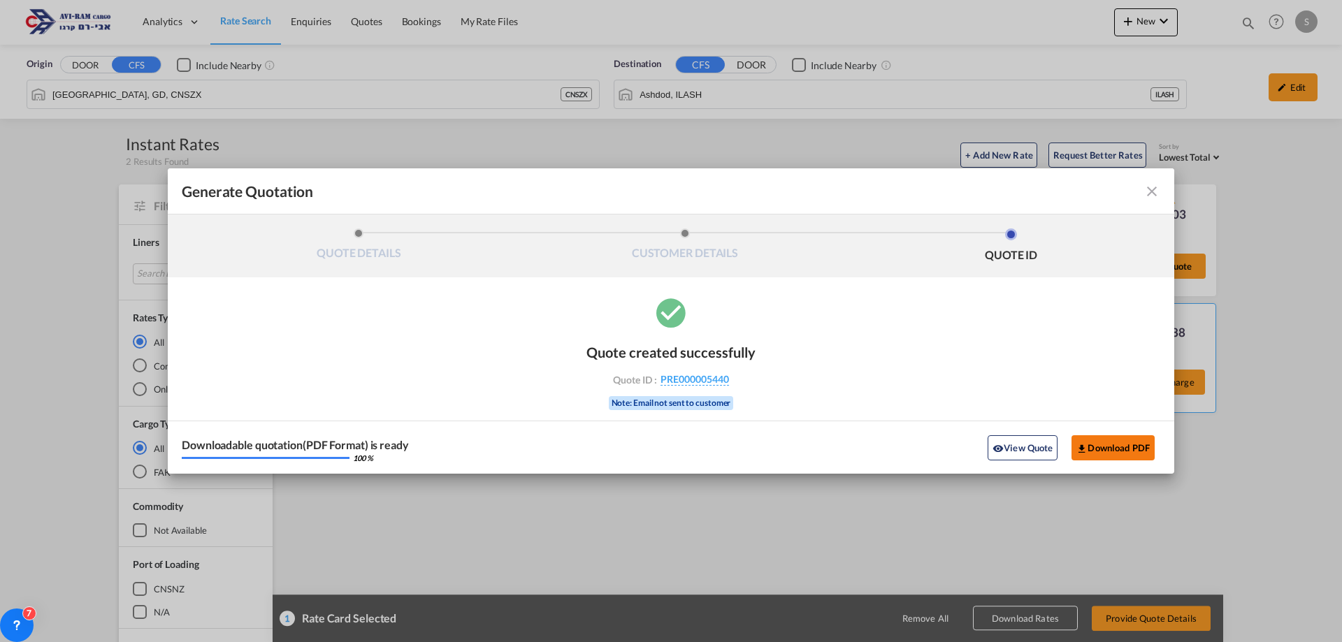
click at [1093, 452] on button "Download PDF" at bounding box center [1113, 448] width 83 height 25
click at [1155, 192] on md-icon "icon-close fg-AAA8AD cursor m-0" at bounding box center [1152, 191] width 17 height 17
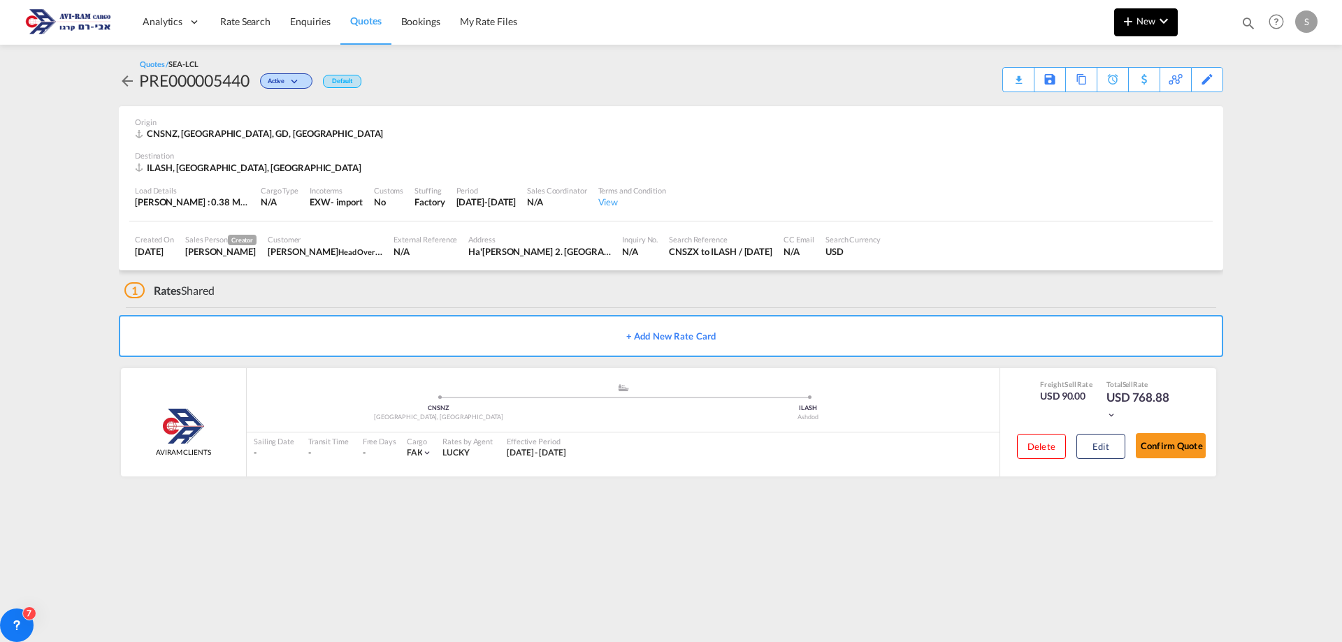
drag, startPoint x: 1141, startPoint y: 10, endPoint x: 1142, endPoint y: 19, distance: 8.4
click at [1142, 19] on button "New" at bounding box center [1146, 22] width 64 height 28
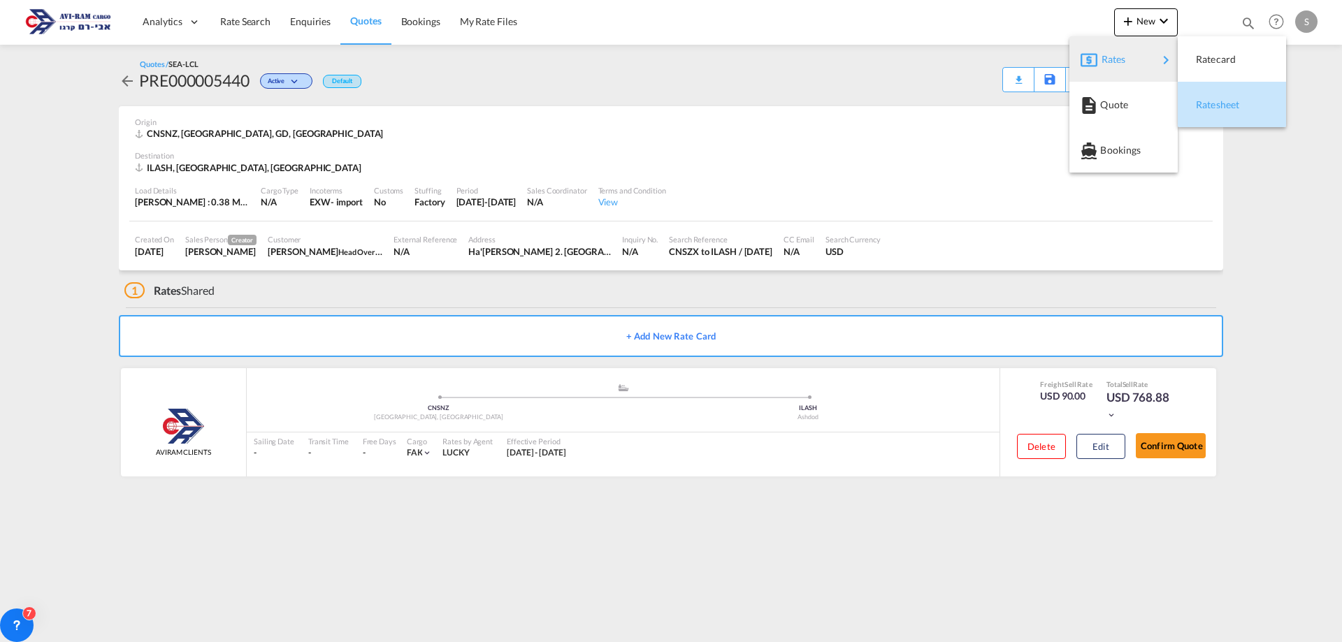
click at [1195, 98] on div "Ratesheet" at bounding box center [1232, 104] width 86 height 35
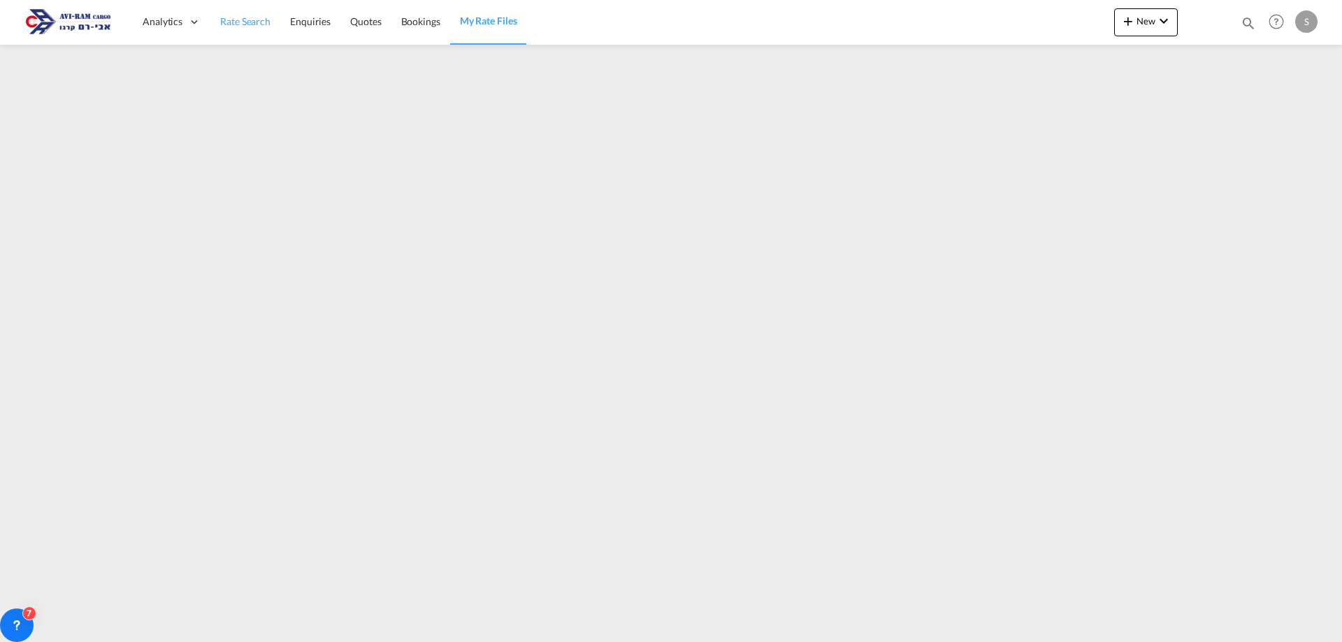
click at [259, 19] on span "Rate Search" at bounding box center [245, 21] width 50 height 12
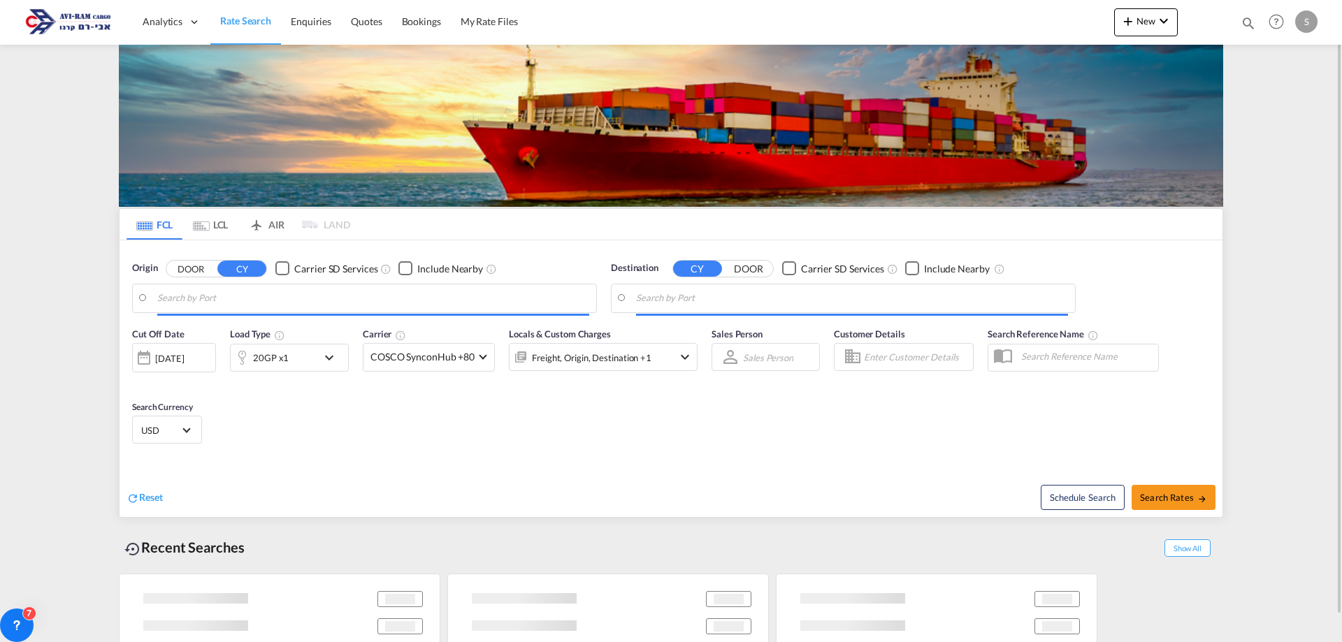
type input "[GEOGRAPHIC_DATA], [GEOGRAPHIC_DATA]"
